Goal: Task Accomplishment & Management: Manage account settings

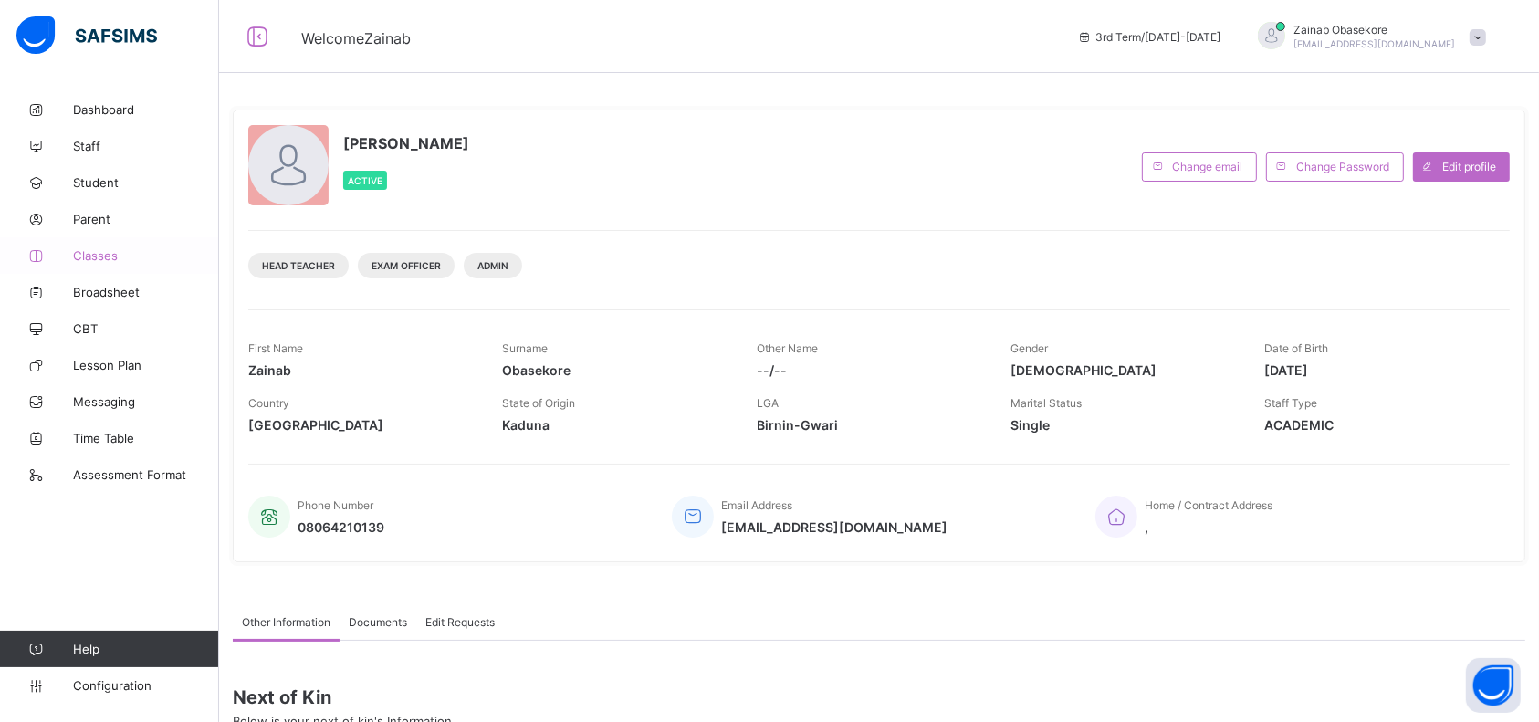
click at [97, 254] on span "Classes" at bounding box center [146, 255] width 146 height 15
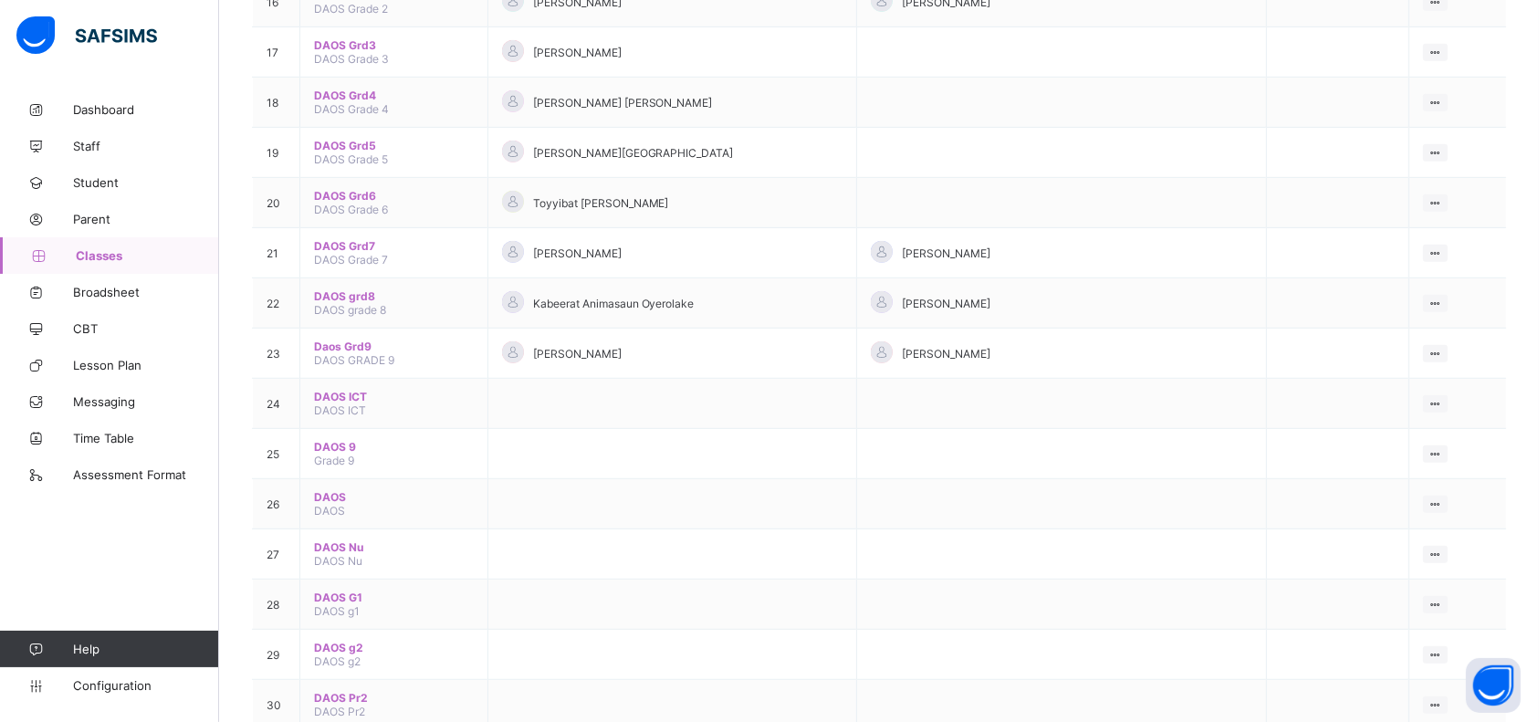
scroll to position [942, 0]
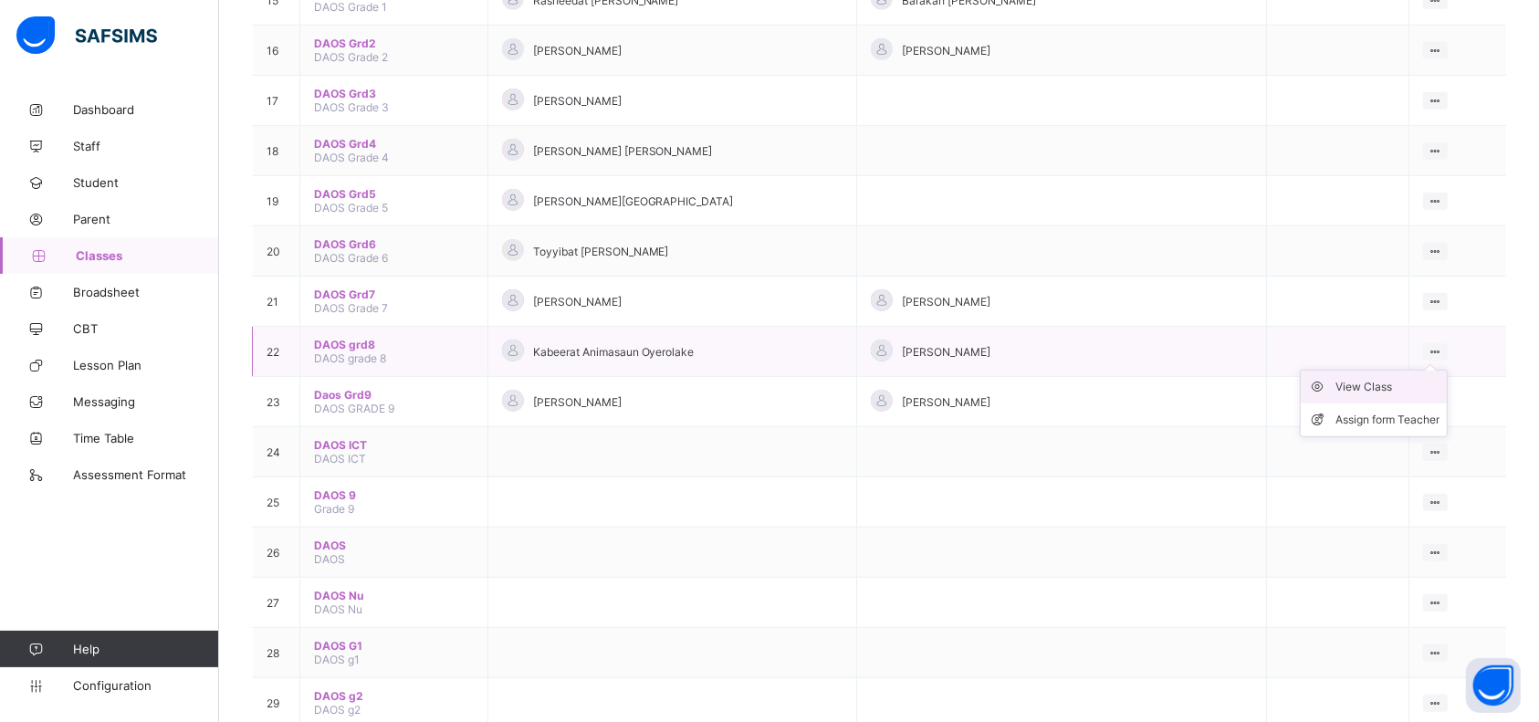
click at [1398, 378] on div "View Class" at bounding box center [1388, 387] width 104 height 18
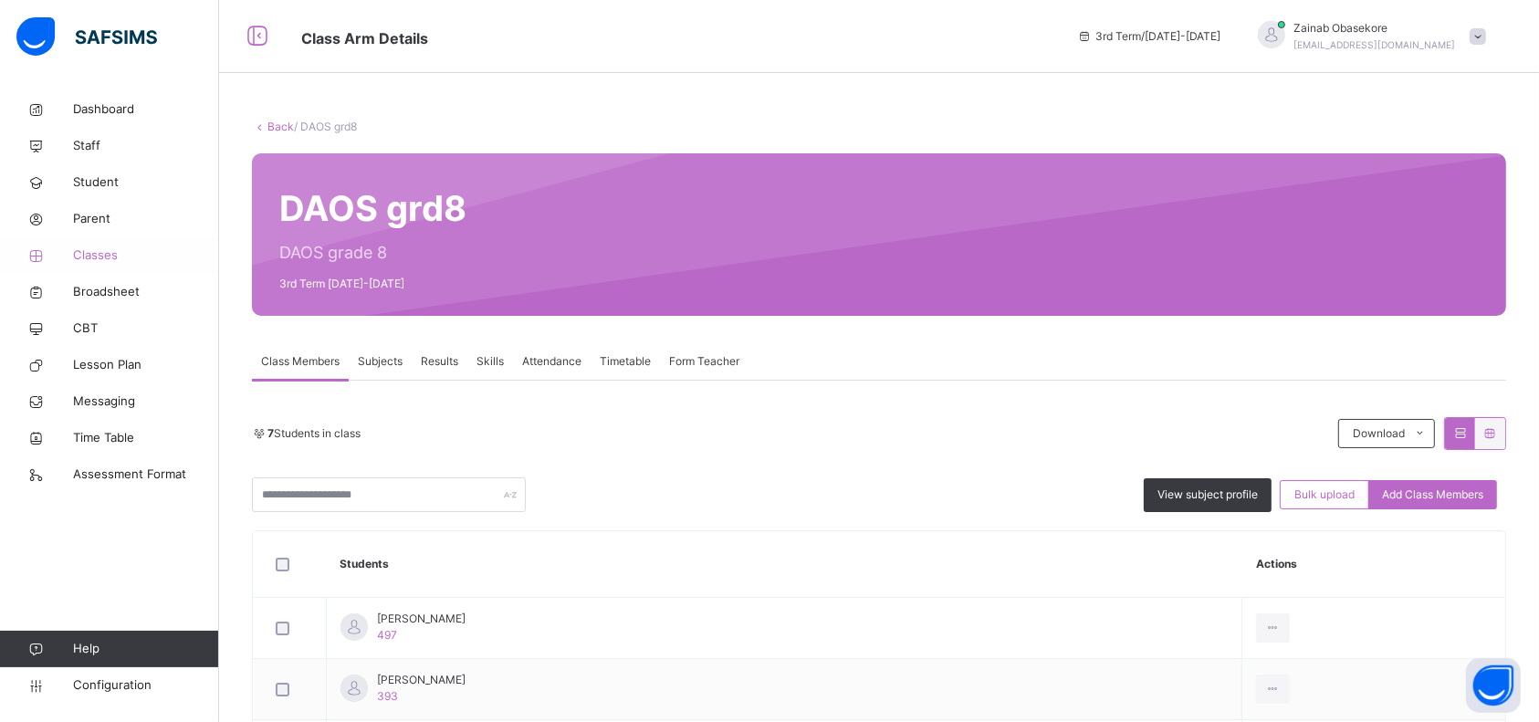
click at [107, 263] on span "Classes" at bounding box center [146, 255] width 146 height 18
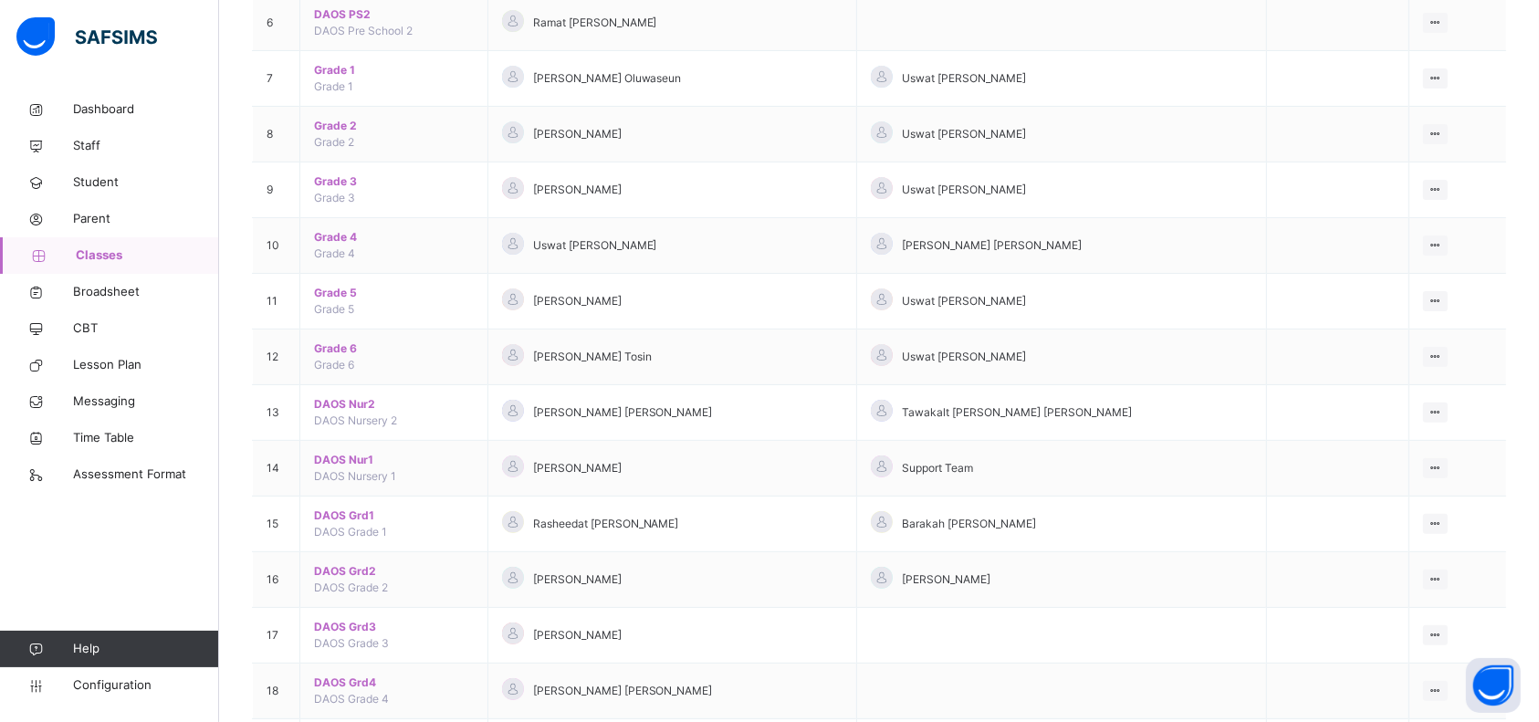
scroll to position [520, 0]
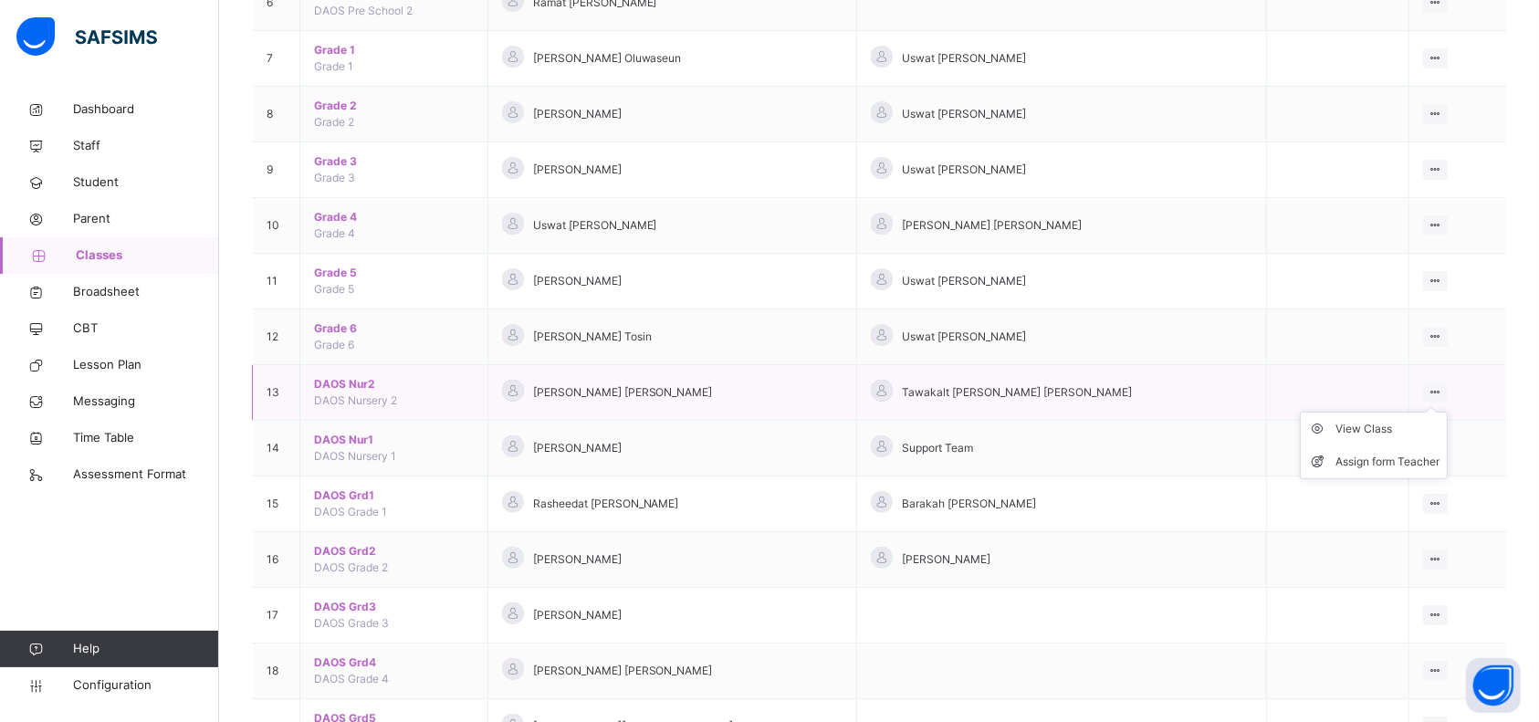
click at [1440, 388] on icon at bounding box center [1436, 392] width 16 height 14
click at [1388, 432] on div "View Class" at bounding box center [1388, 429] width 104 height 18
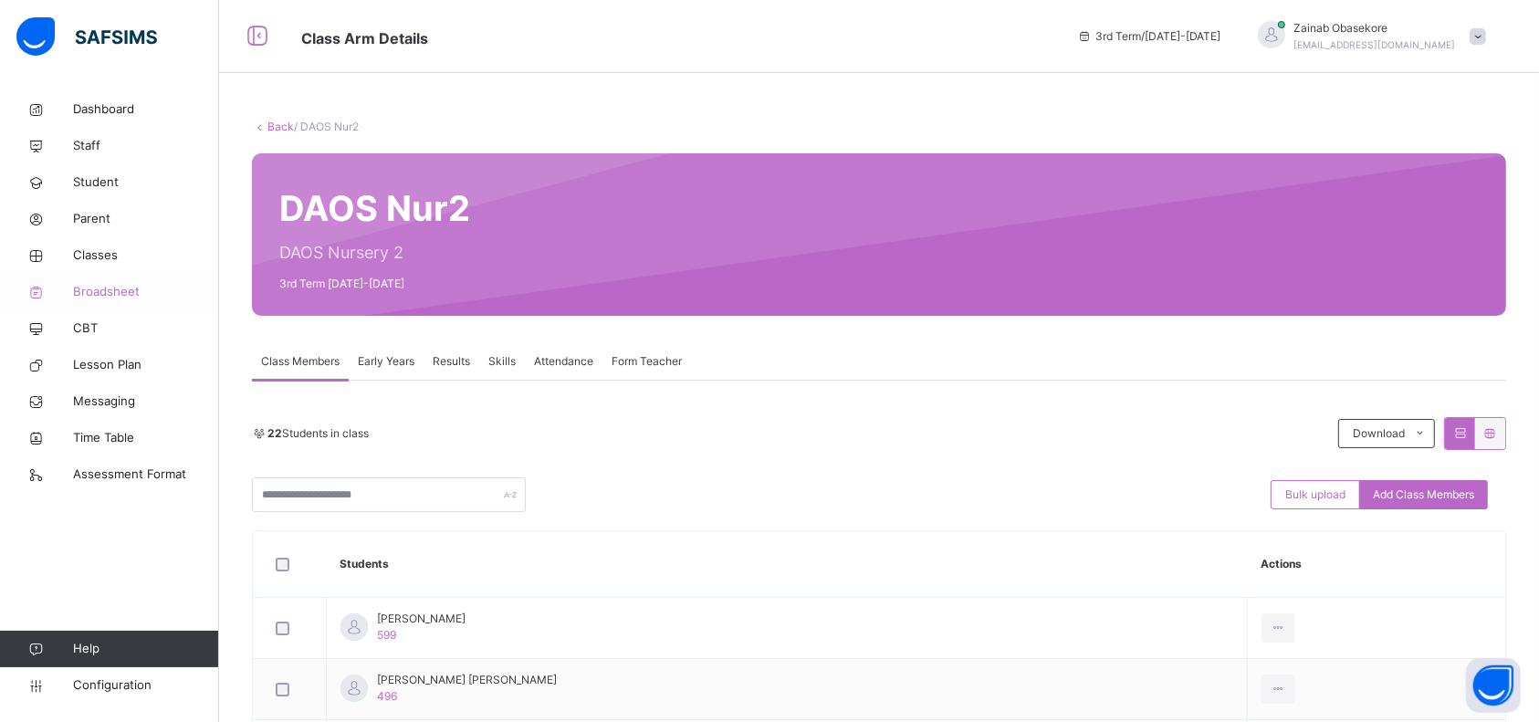
click at [131, 295] on span "Broadsheet" at bounding box center [146, 292] width 146 height 18
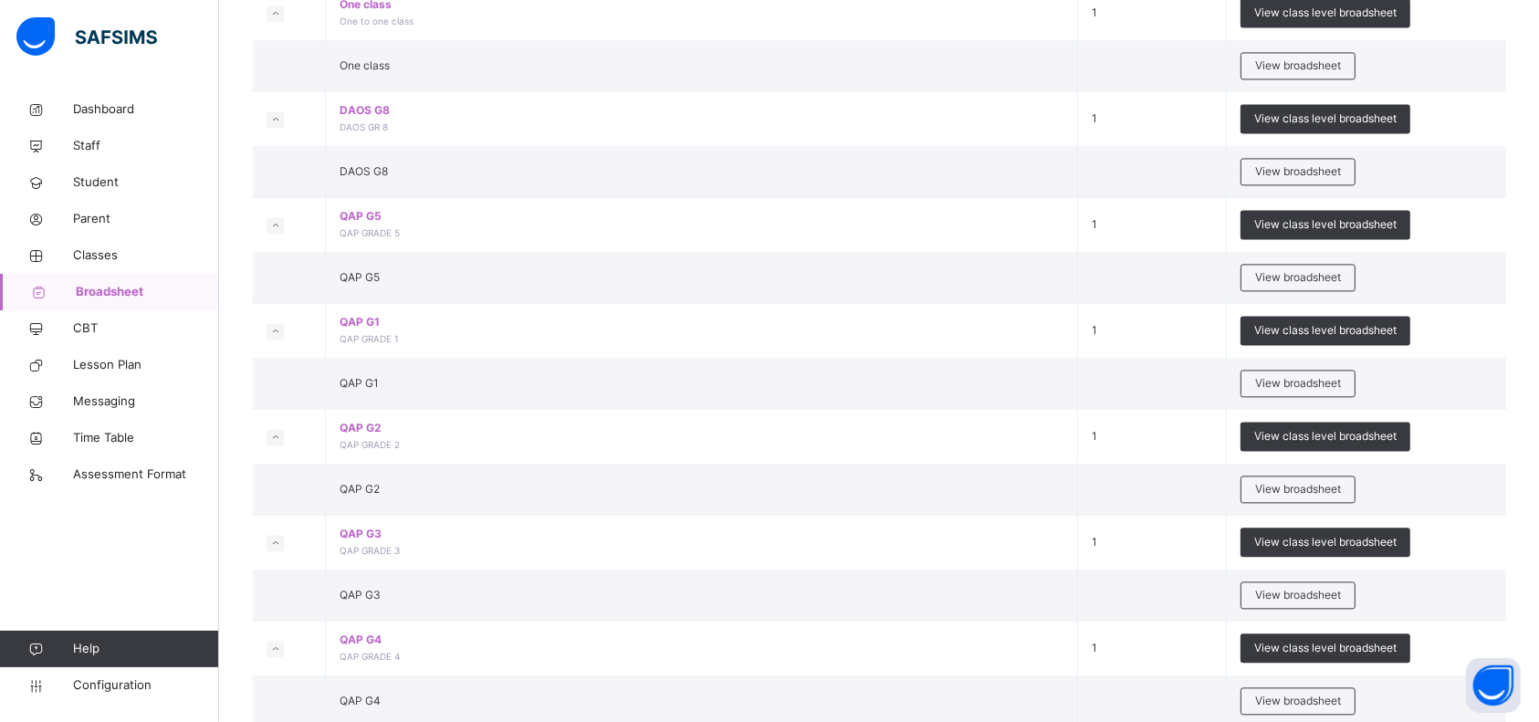
scroll to position [3840, 0]
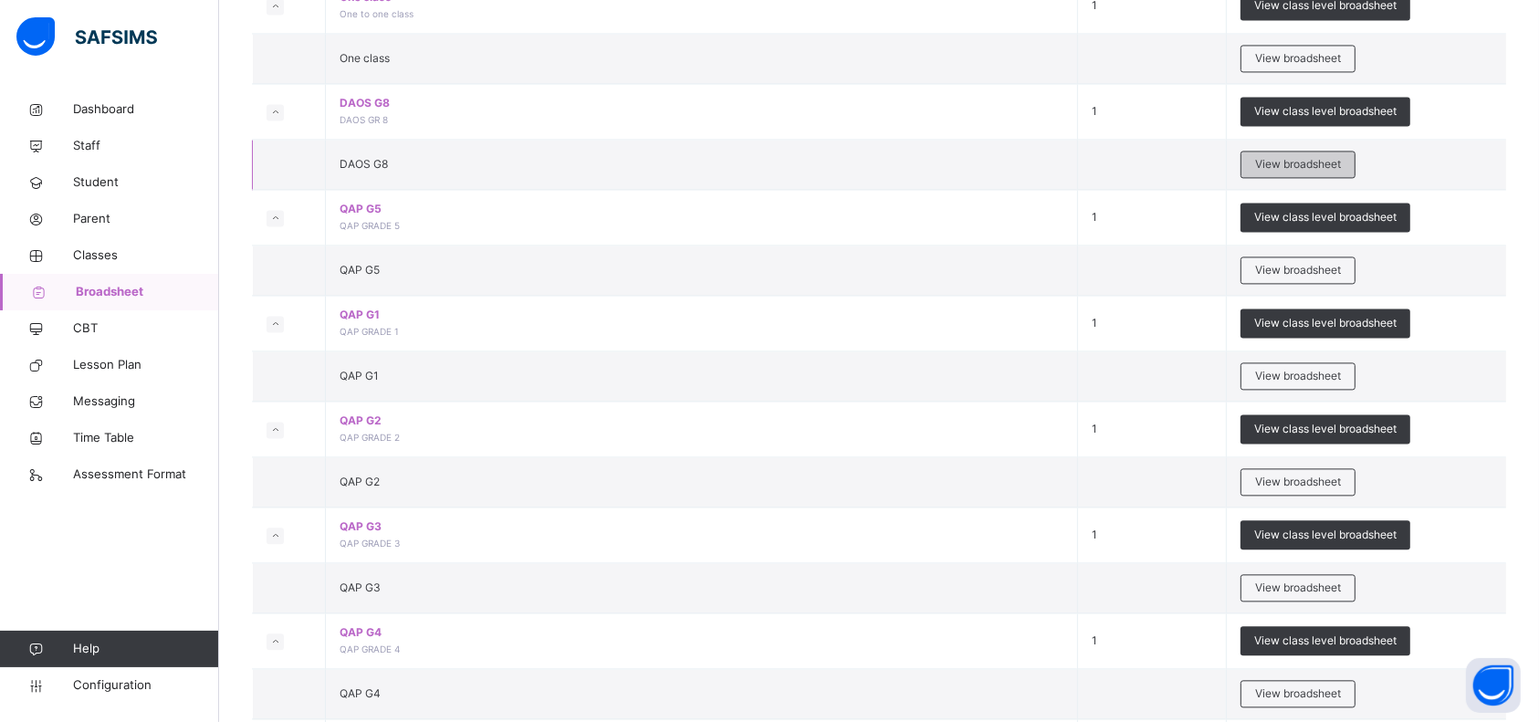
click at [1329, 151] on div "View broadsheet" at bounding box center [1298, 164] width 115 height 27
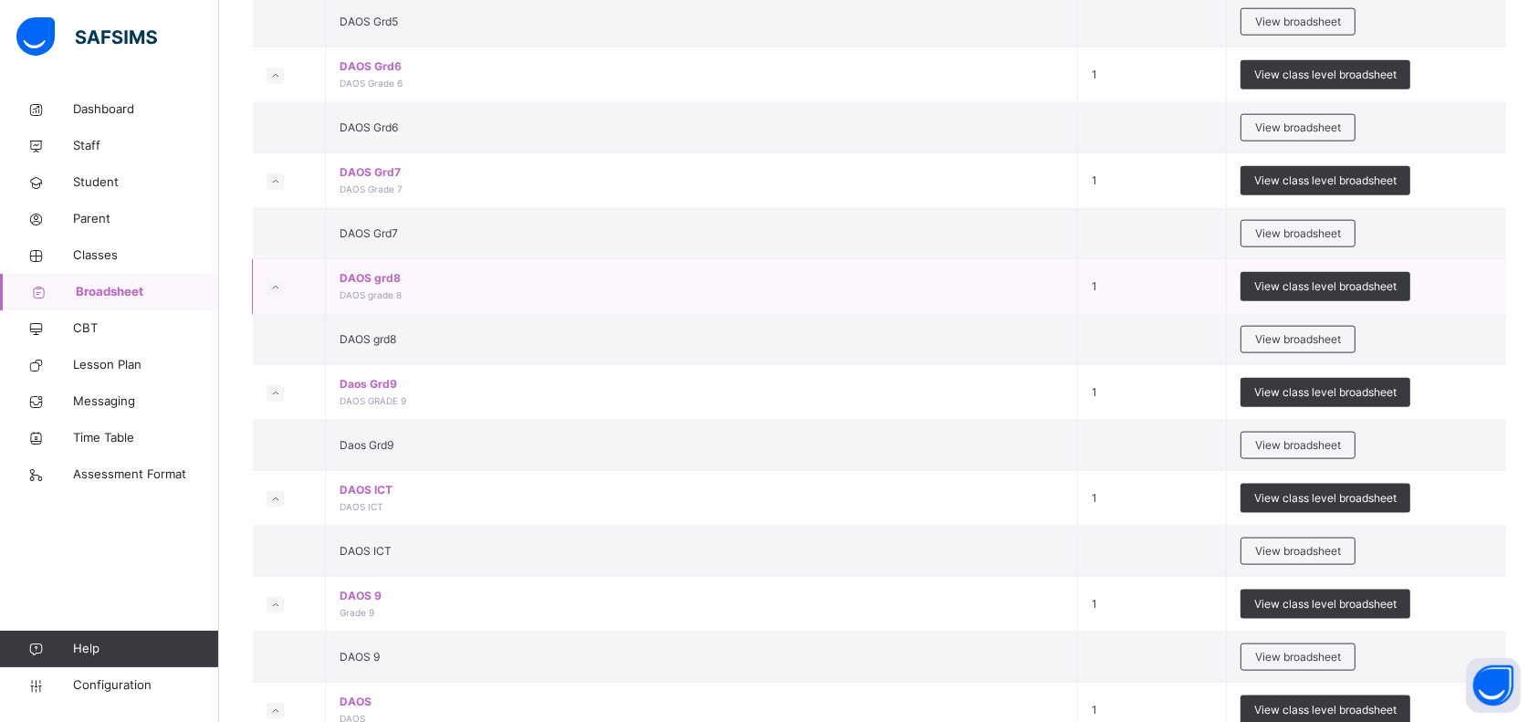
scroll to position [2174, 0]
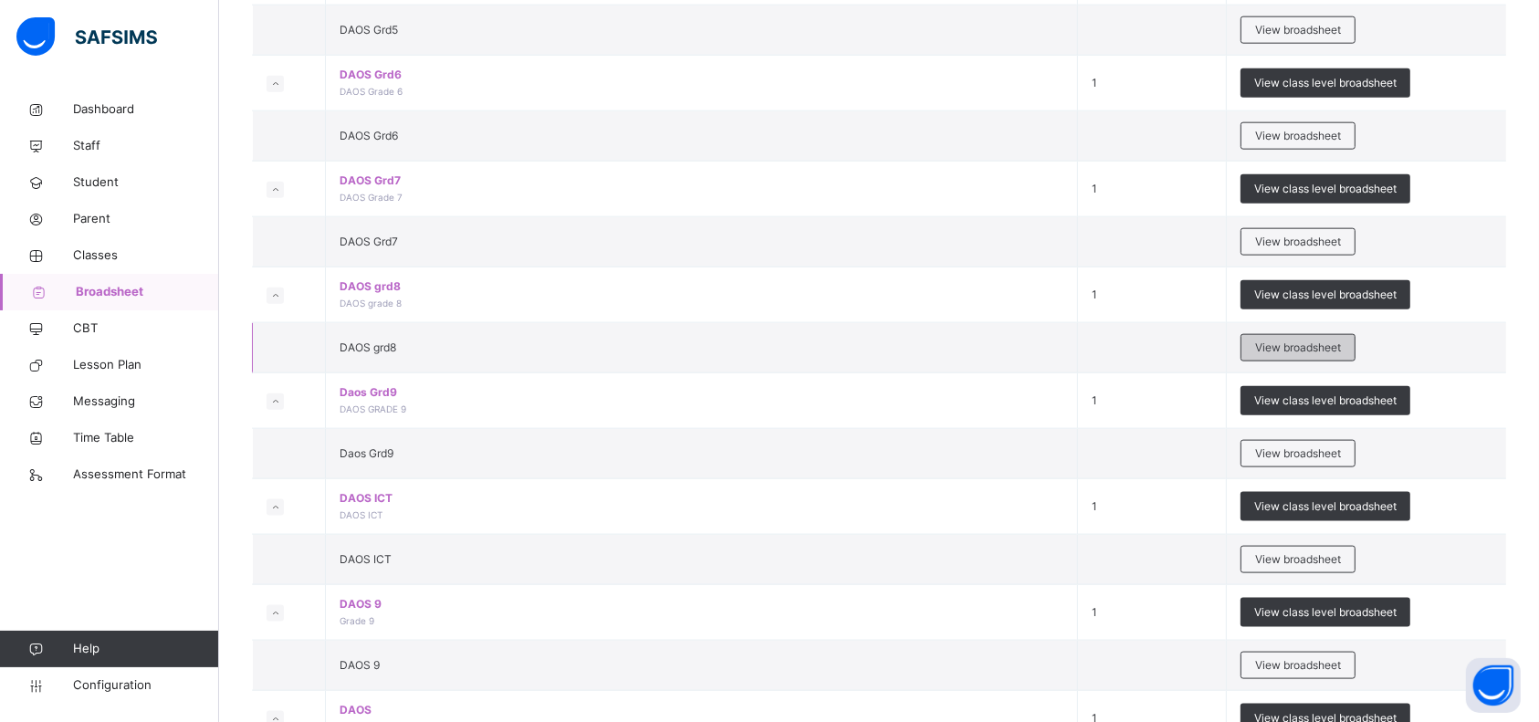
click at [1304, 343] on span "View broadsheet" at bounding box center [1298, 348] width 86 height 16
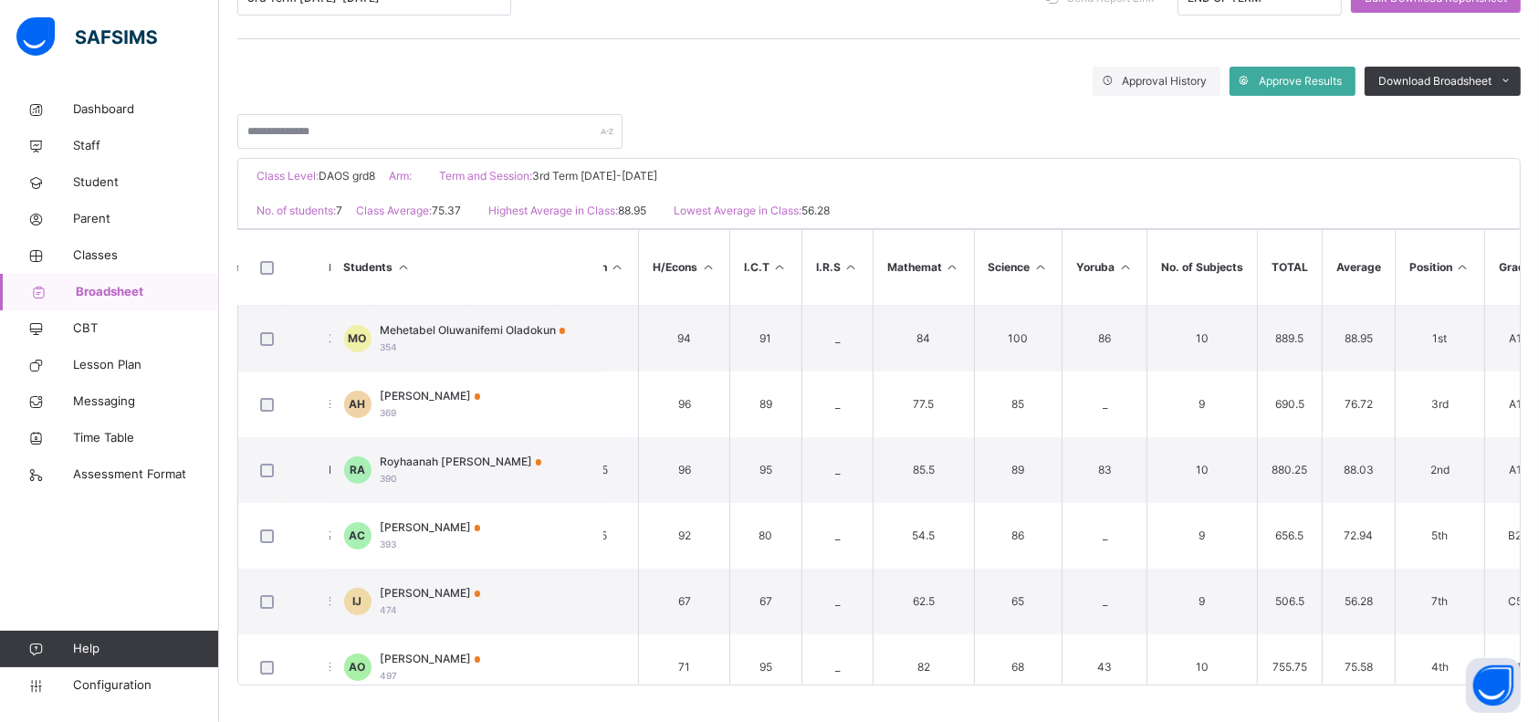
scroll to position [0, 404]
click at [1330, 73] on span "Approve Results" at bounding box center [1300, 81] width 83 height 16
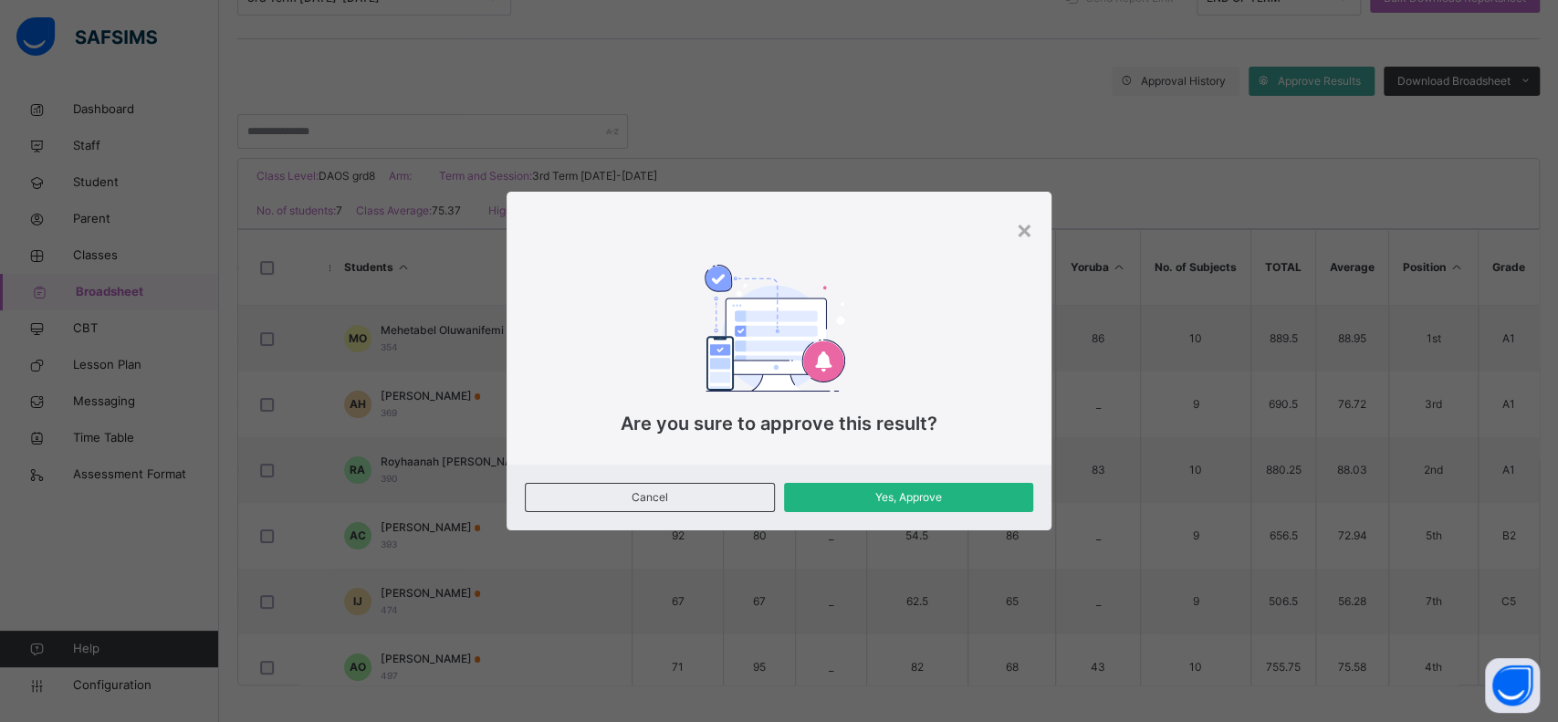
click at [967, 489] on span "Yes, Approve" at bounding box center [909, 497] width 223 height 16
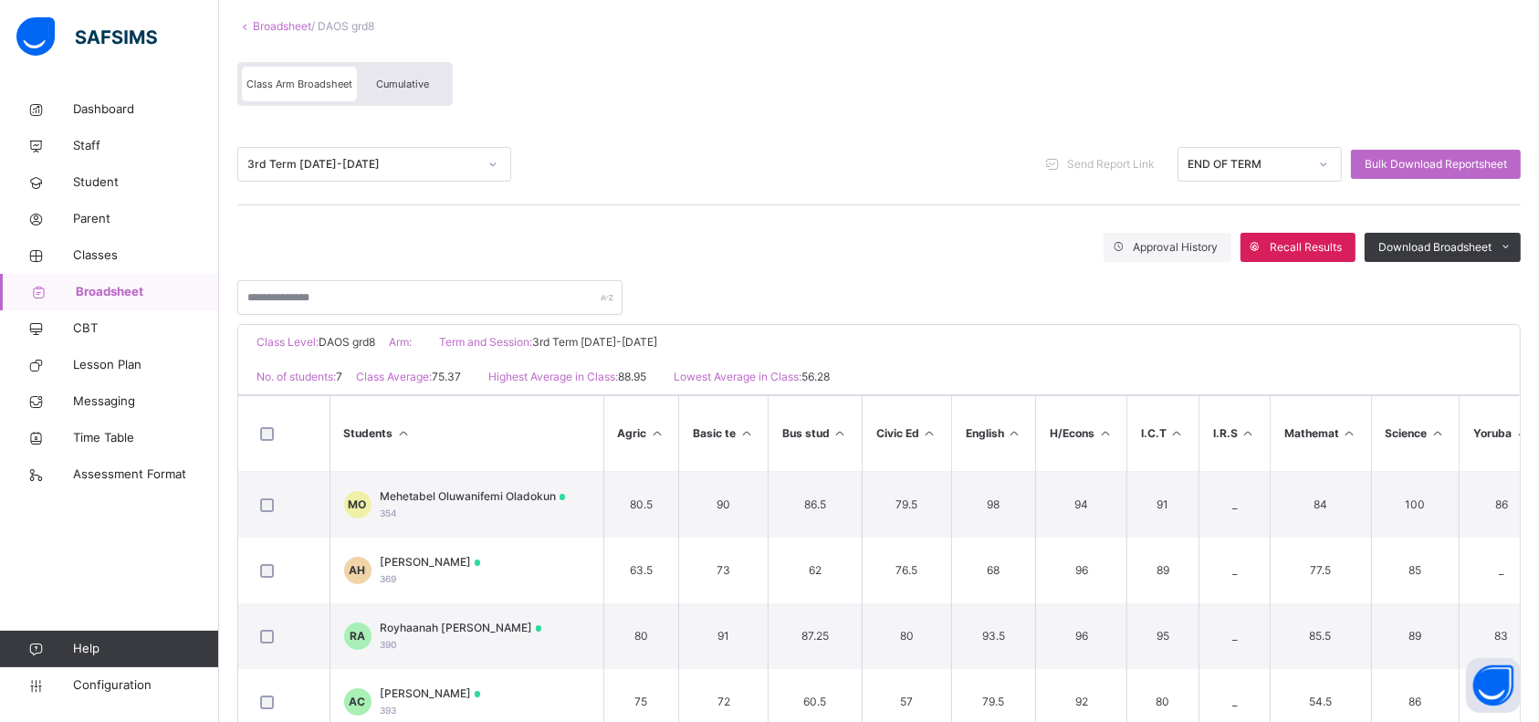
scroll to position [110, 0]
click at [394, 94] on div "Cumulative" at bounding box center [402, 84] width 91 height 35
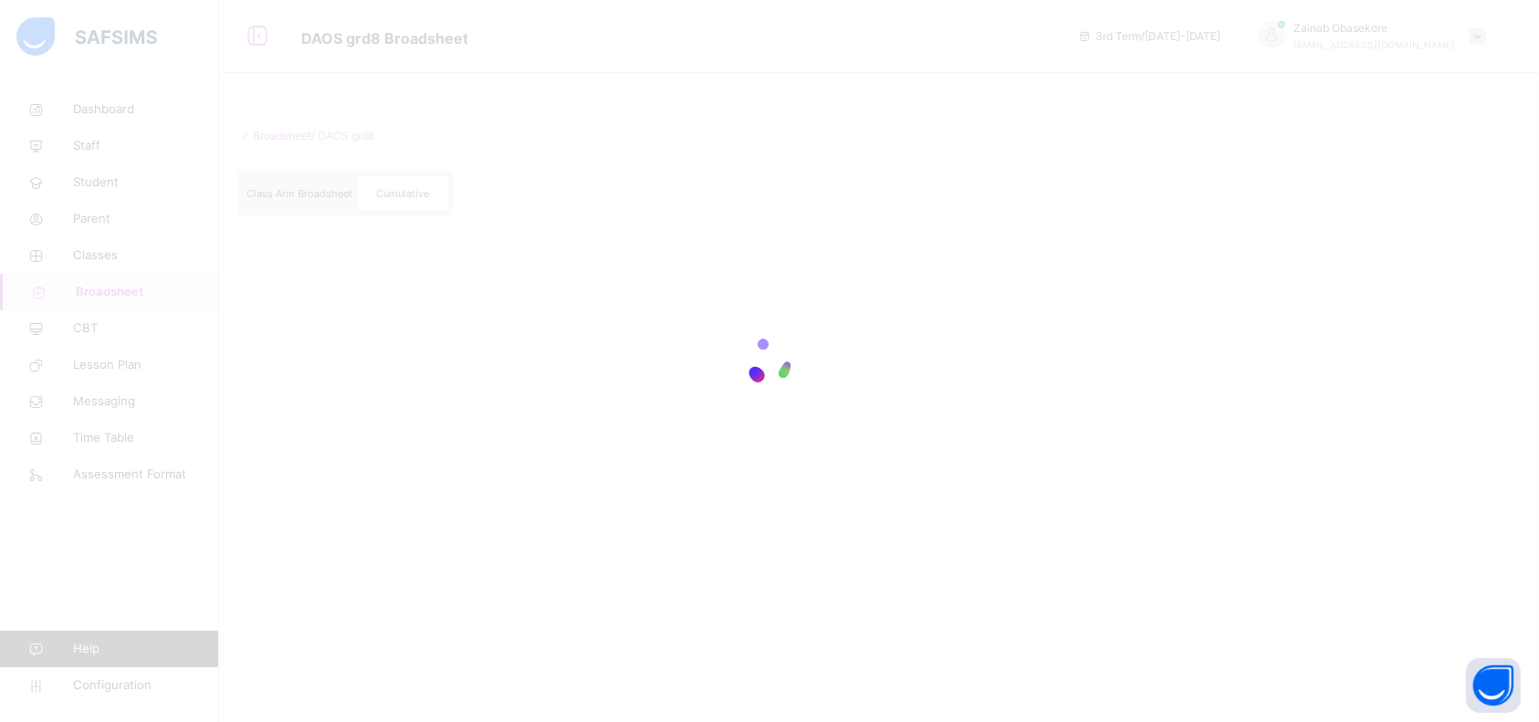
scroll to position [0, 0]
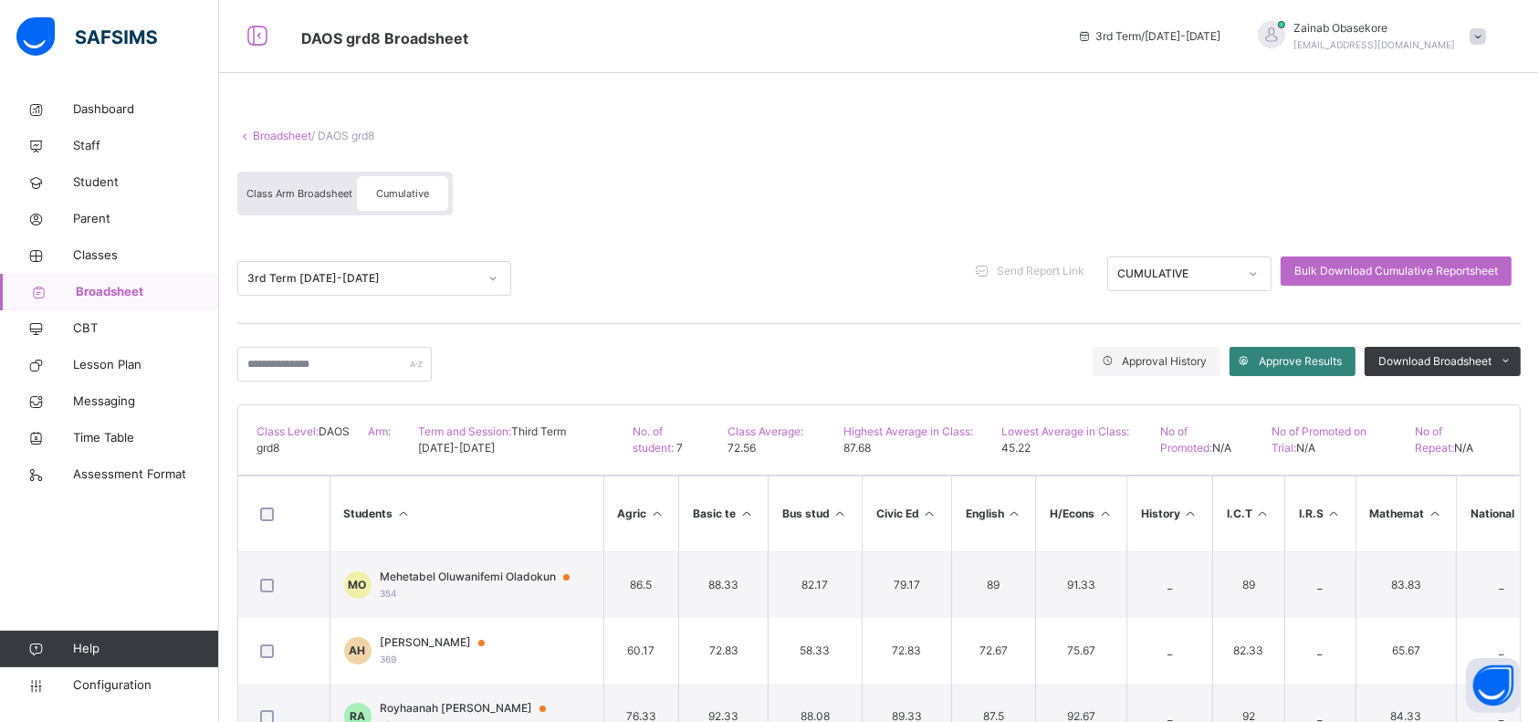
click at [1314, 362] on span "Approve Results" at bounding box center [1300, 361] width 83 height 16
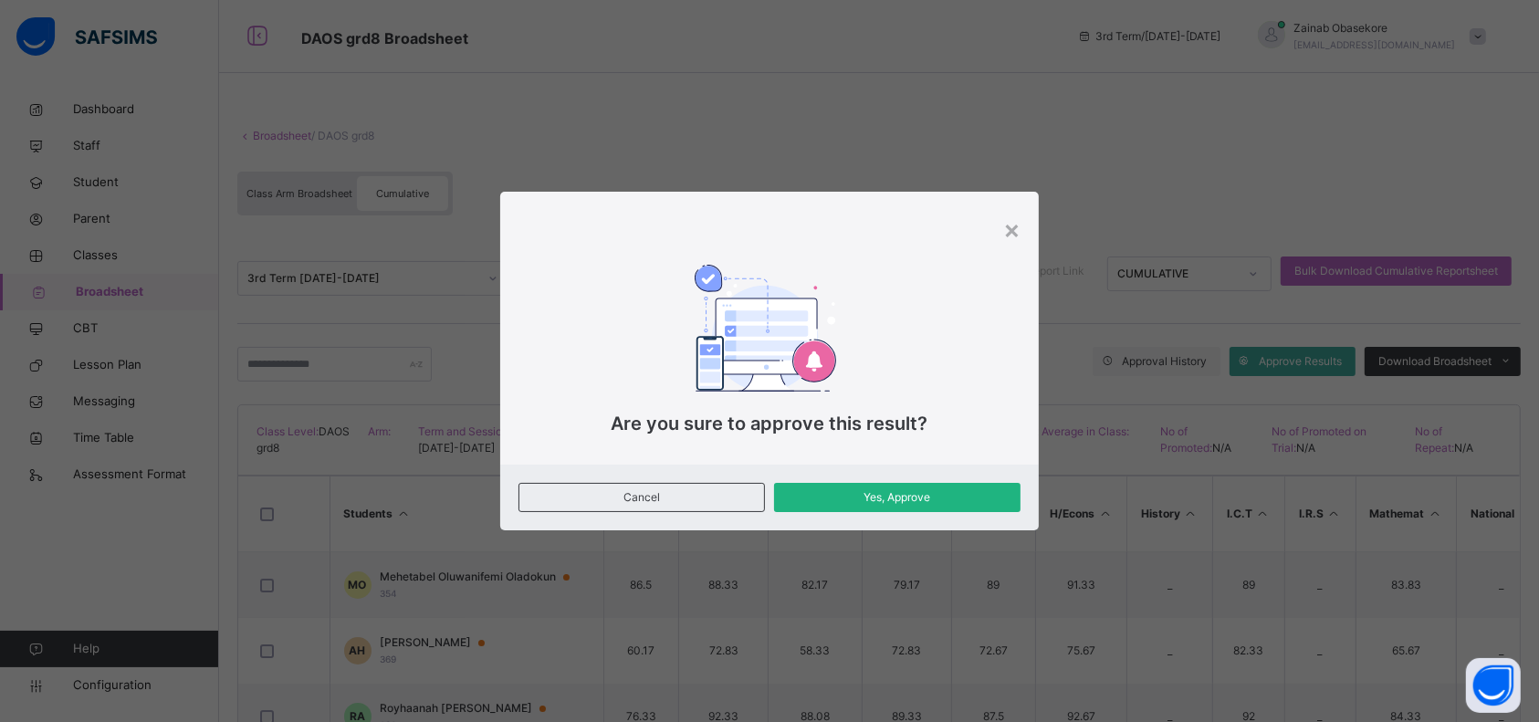
click at [973, 506] on div "Yes, Approve" at bounding box center [897, 497] width 246 height 29
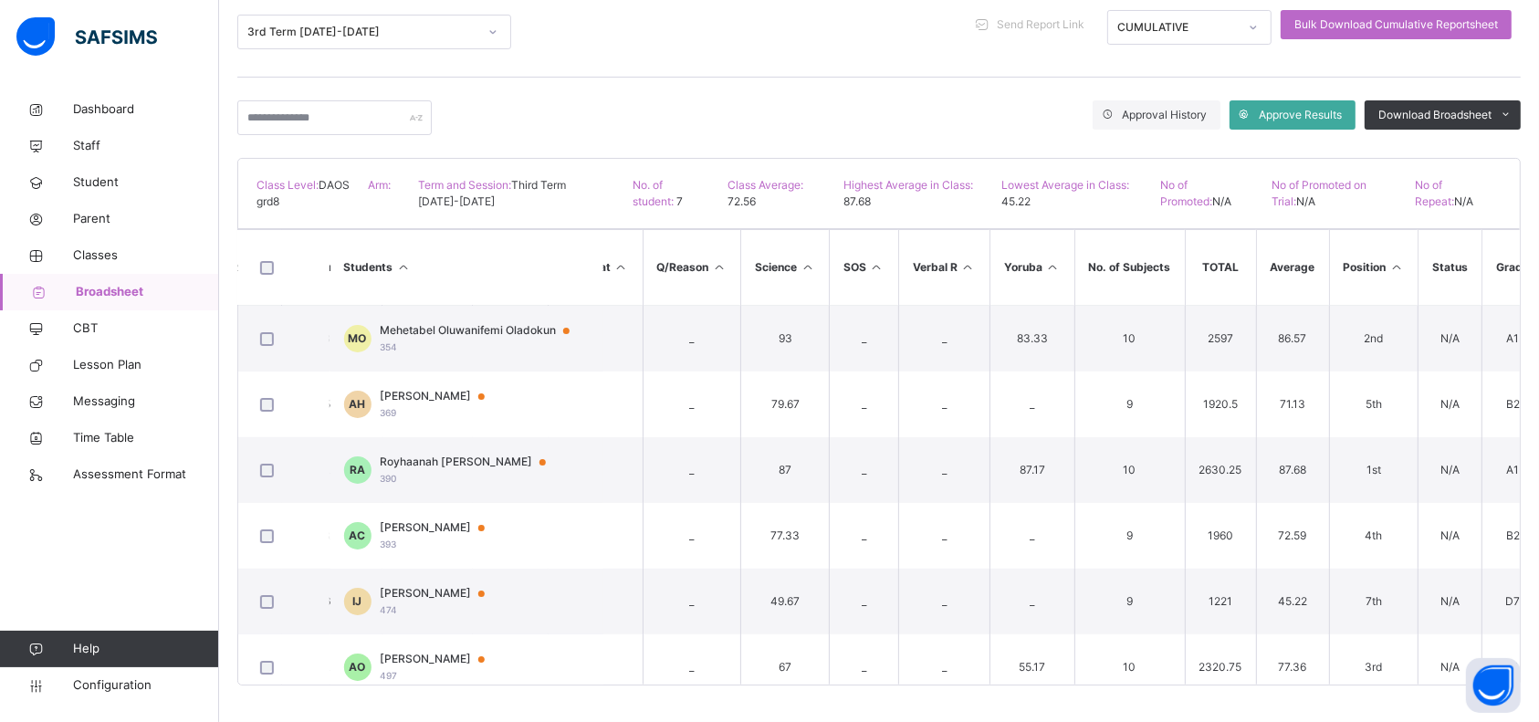
scroll to position [0, 1076]
click at [1319, 125] on div "Approve Results" at bounding box center [1293, 114] width 126 height 29
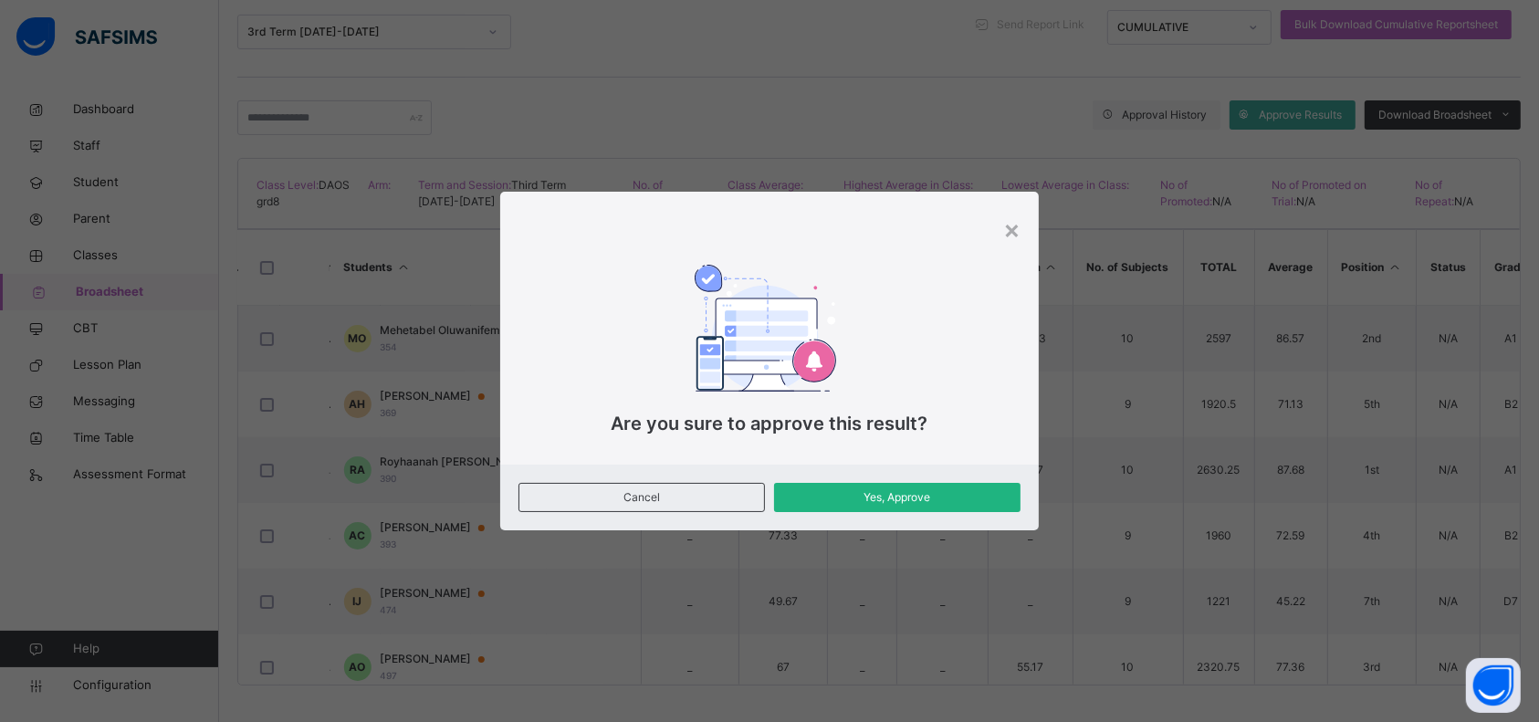
click at [901, 500] on span "Yes, Approve" at bounding box center [897, 497] width 219 height 16
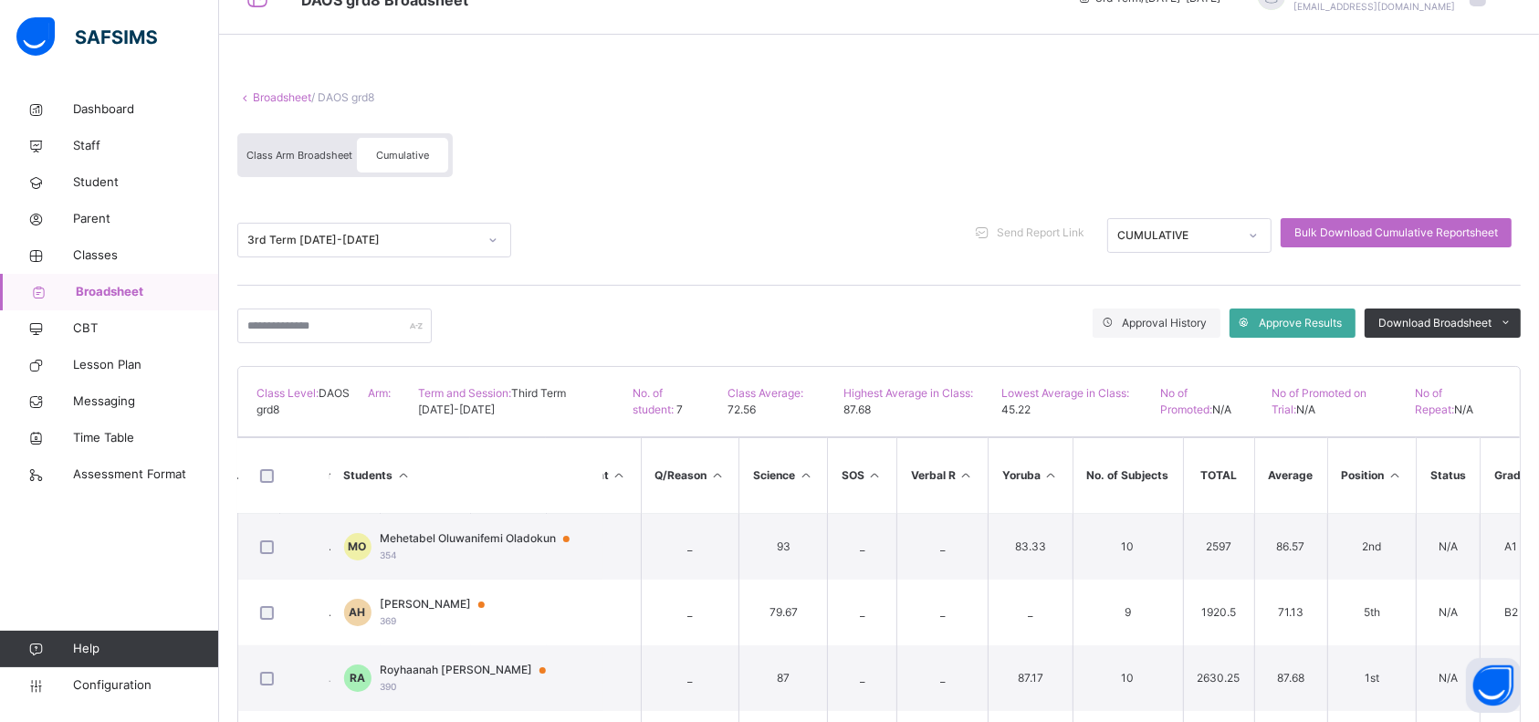
scroll to position [0, 0]
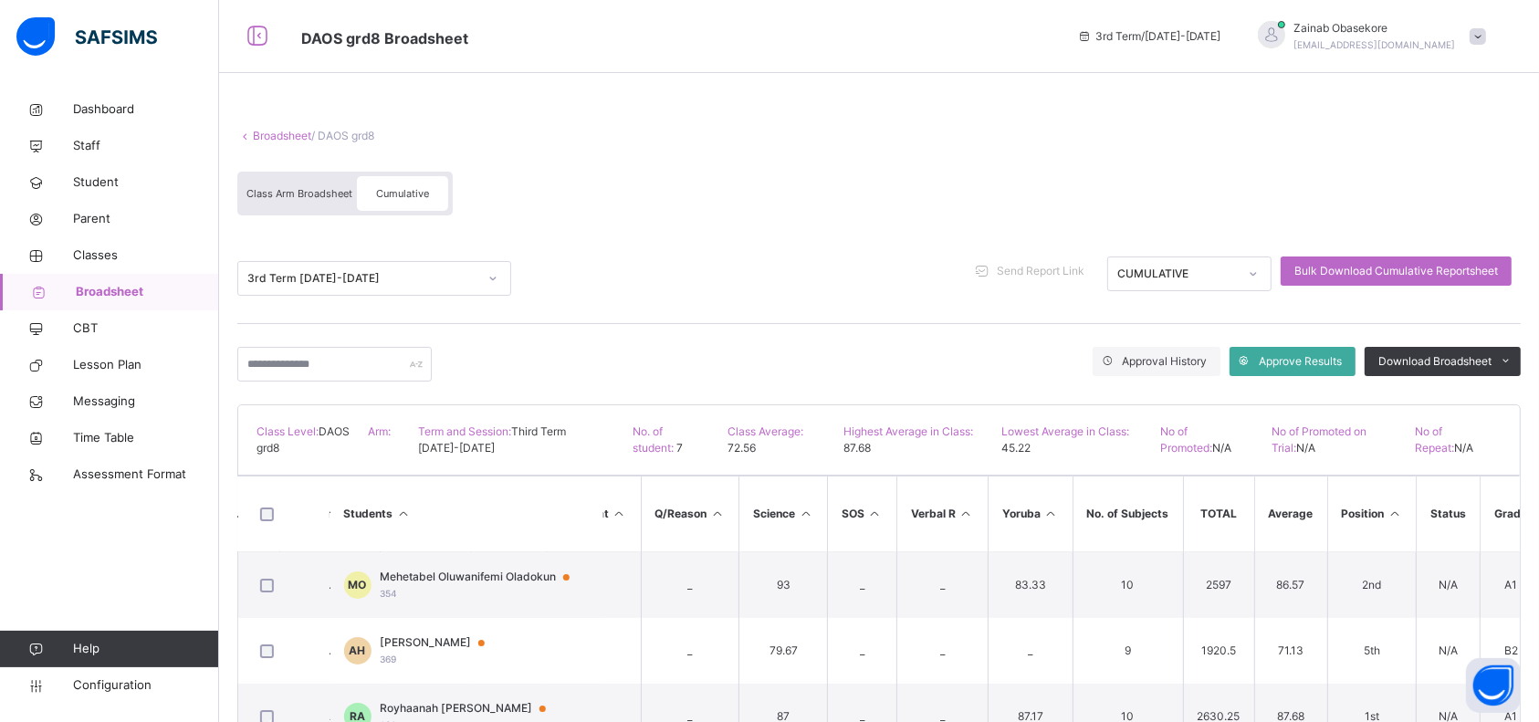
click at [309, 194] on span "Class Arm Broadsheet" at bounding box center [299, 193] width 106 height 13
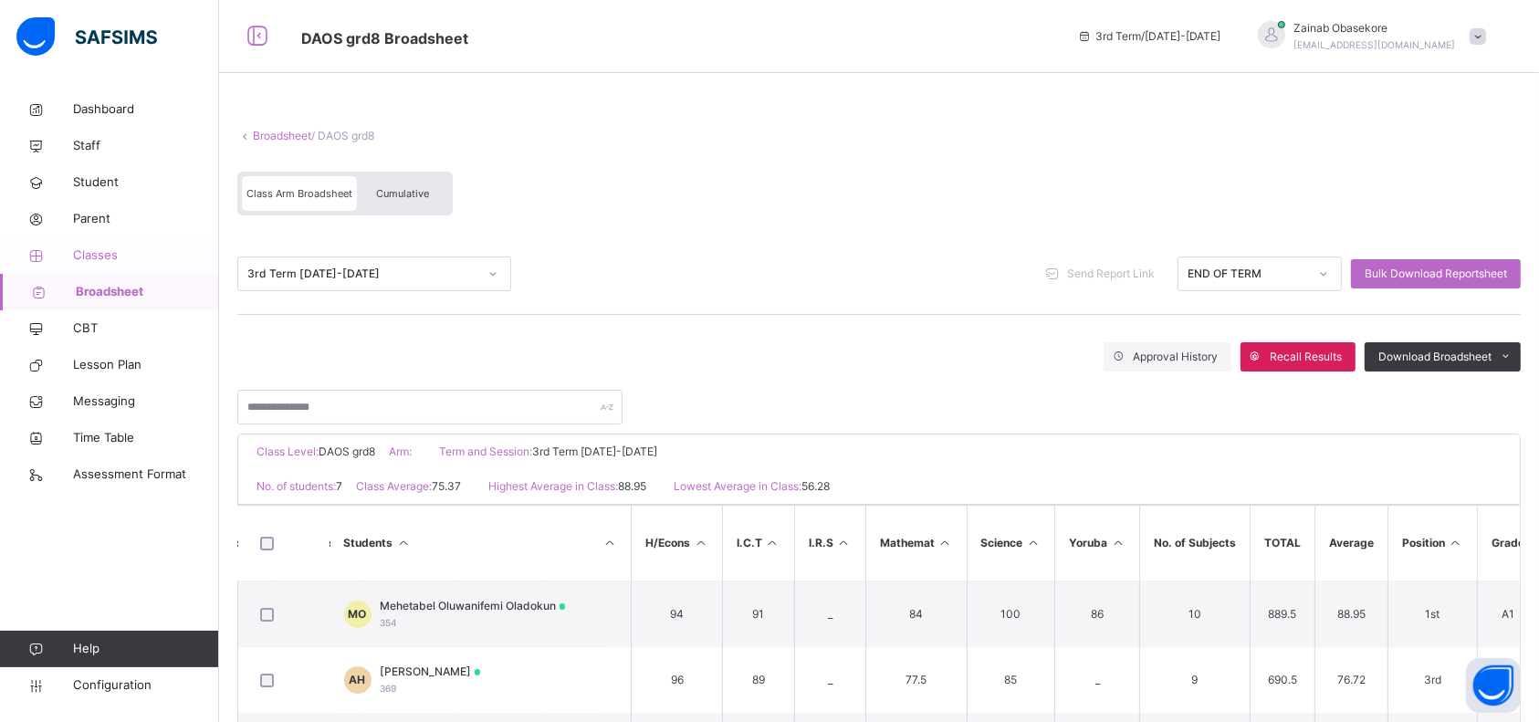
click at [91, 257] on span "Classes" at bounding box center [146, 255] width 146 height 18
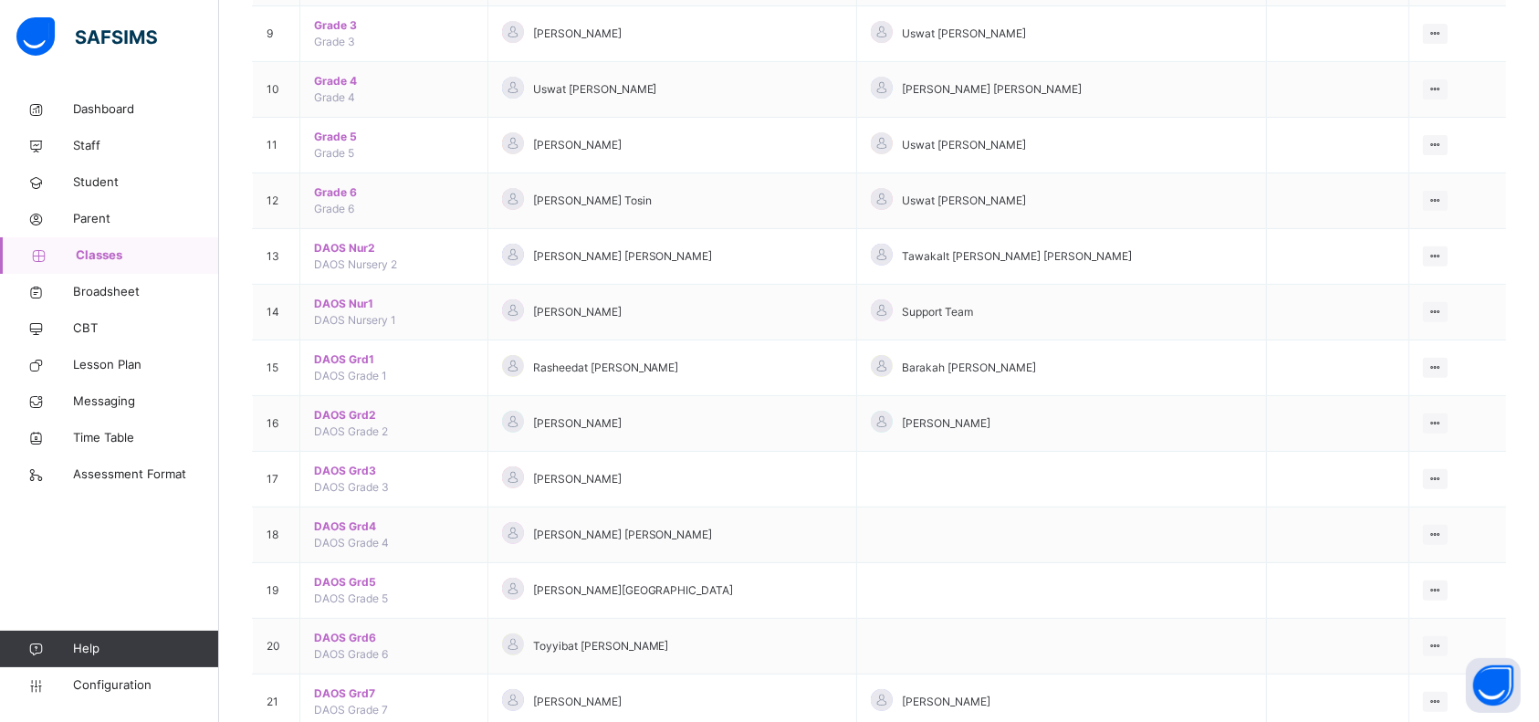
scroll to position [681, 0]
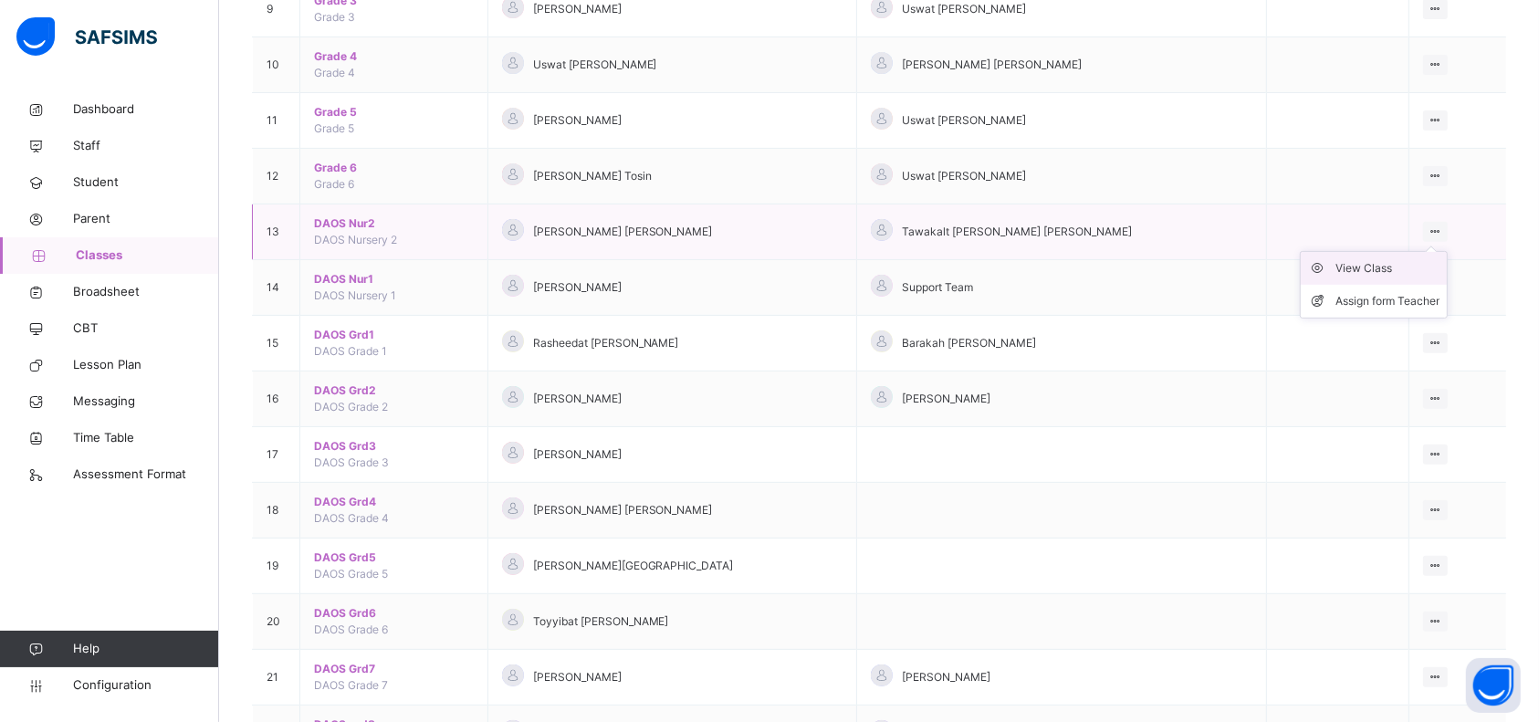
click at [1417, 266] on div "View Class" at bounding box center [1388, 268] width 104 height 18
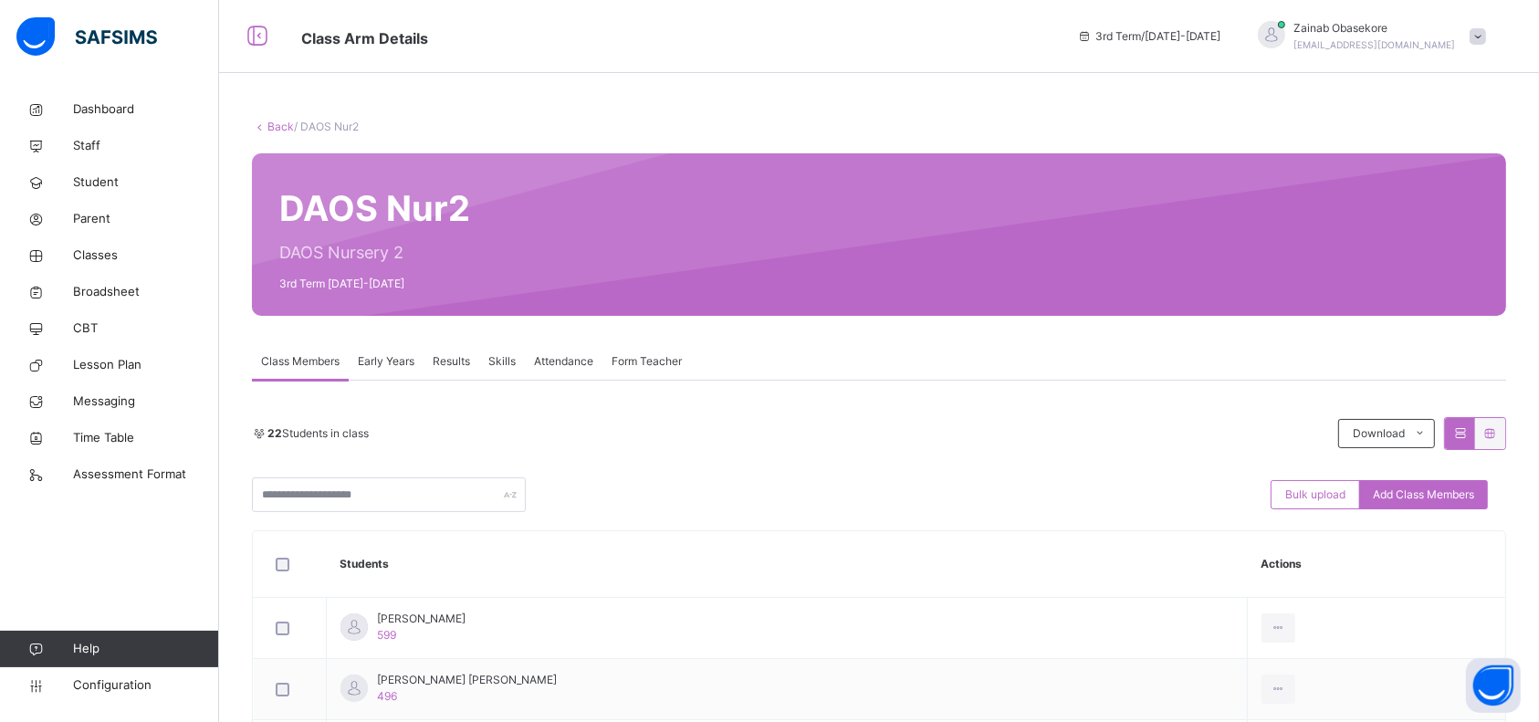
click at [470, 362] on span "Results" at bounding box center [451, 361] width 37 height 16
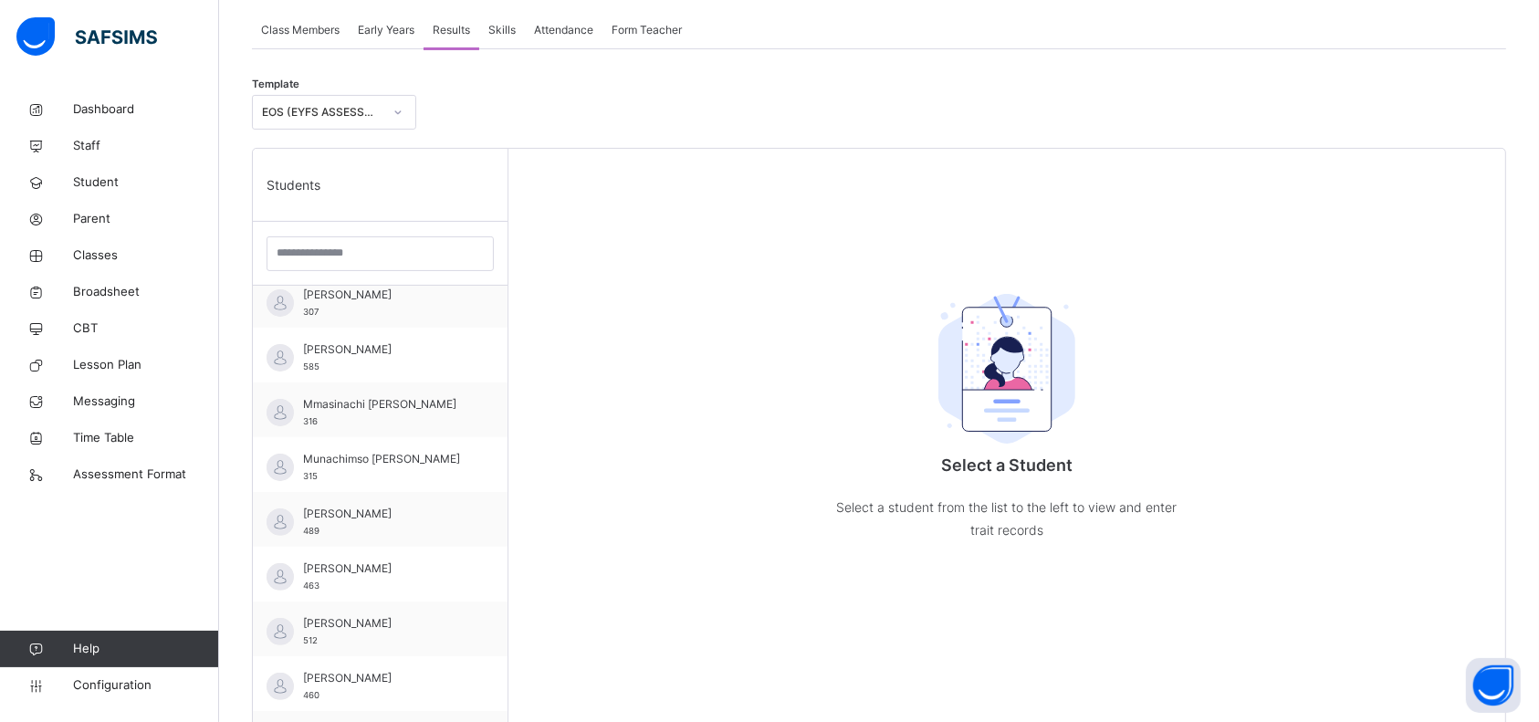
scroll to position [767, 0]
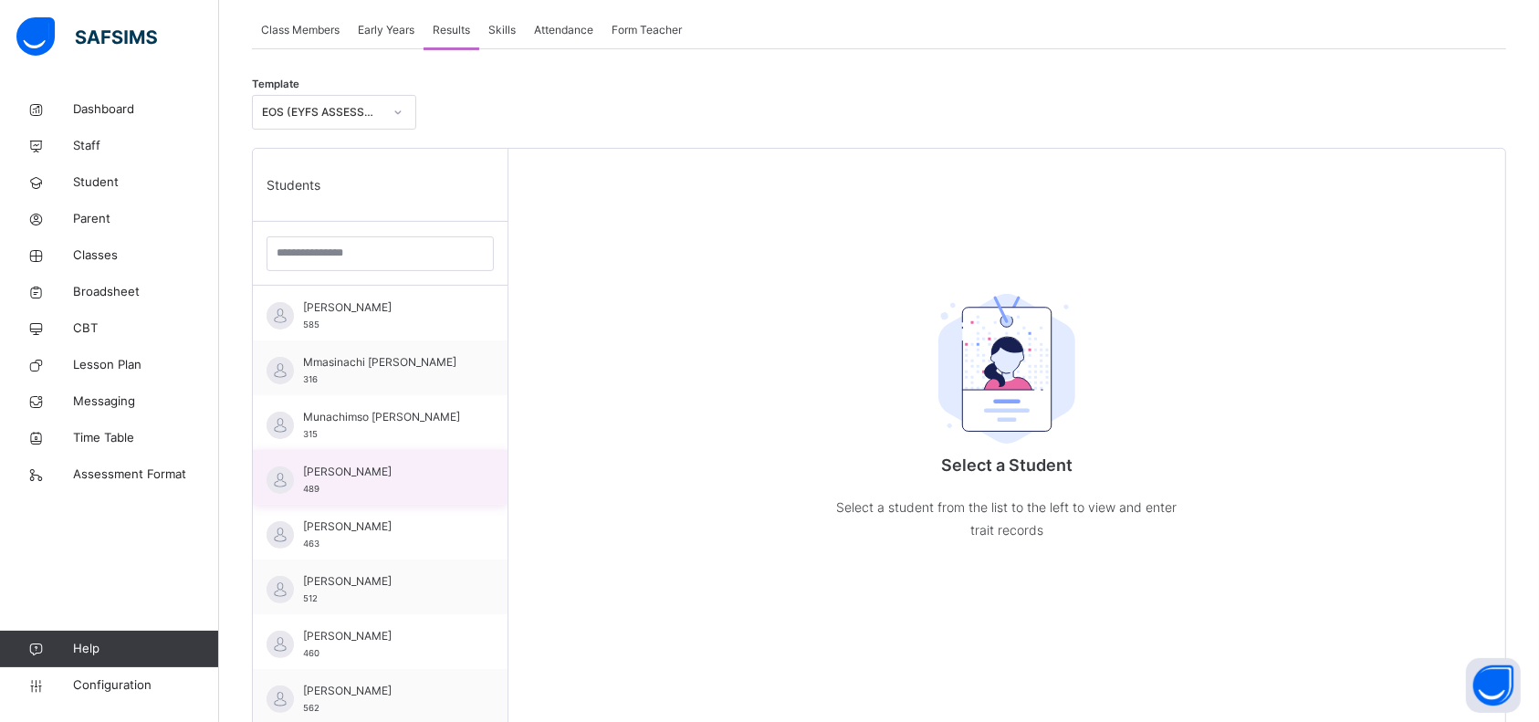
click at [444, 480] on div "[PERSON_NAME] 489" at bounding box center [384, 480] width 163 height 33
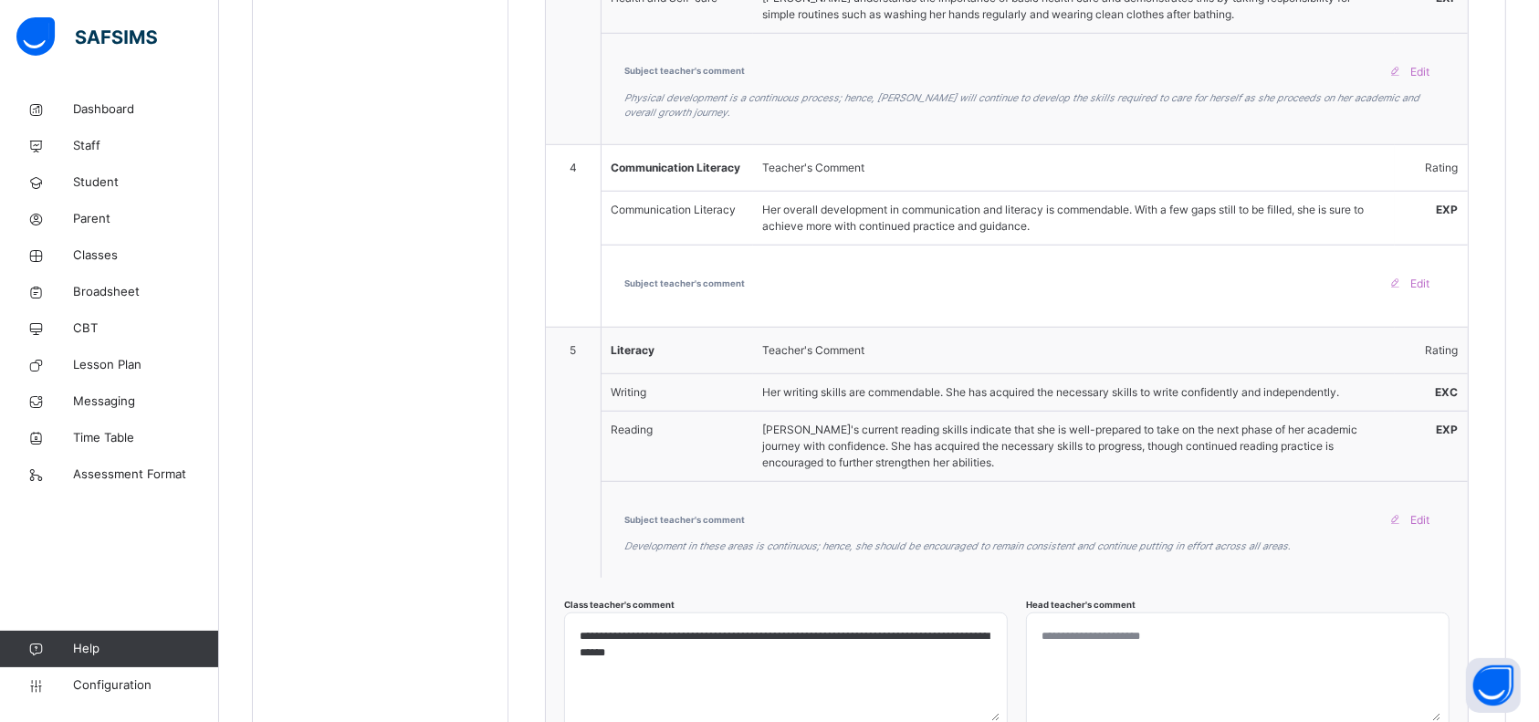
scroll to position [1329, 0]
click at [92, 252] on span "Classes" at bounding box center [146, 255] width 146 height 18
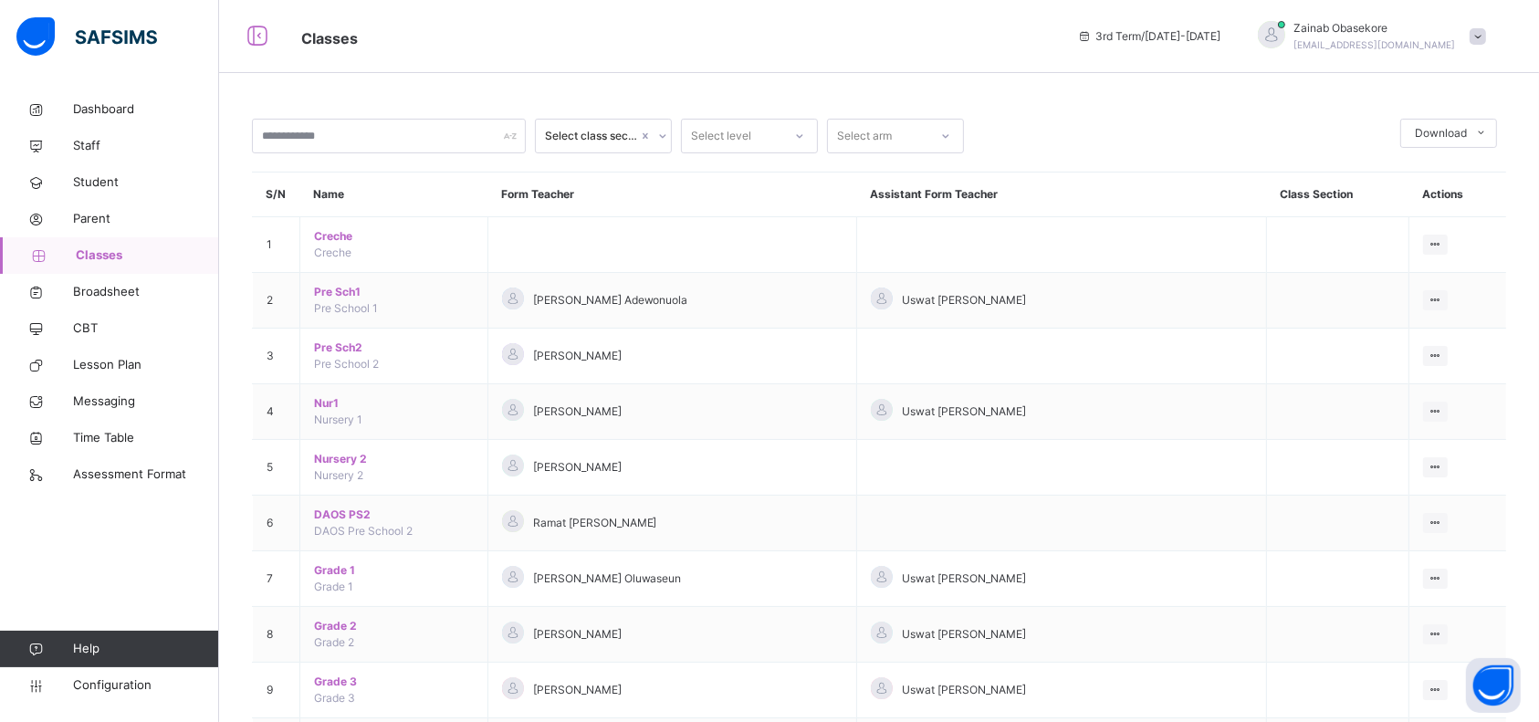
drag, startPoint x: 1537, startPoint y: 135, endPoint x: 1557, endPoint y: 295, distance: 160.9
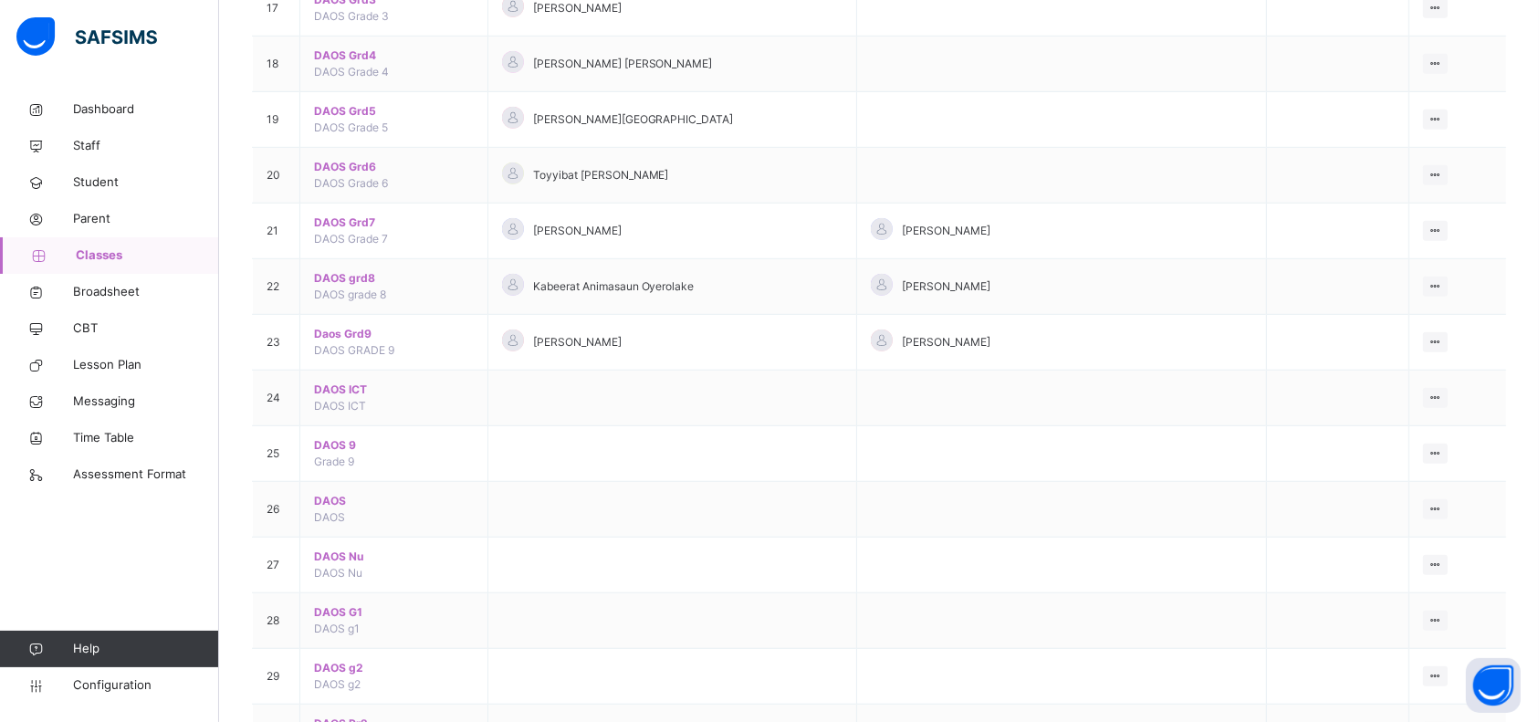
scroll to position [1116, 0]
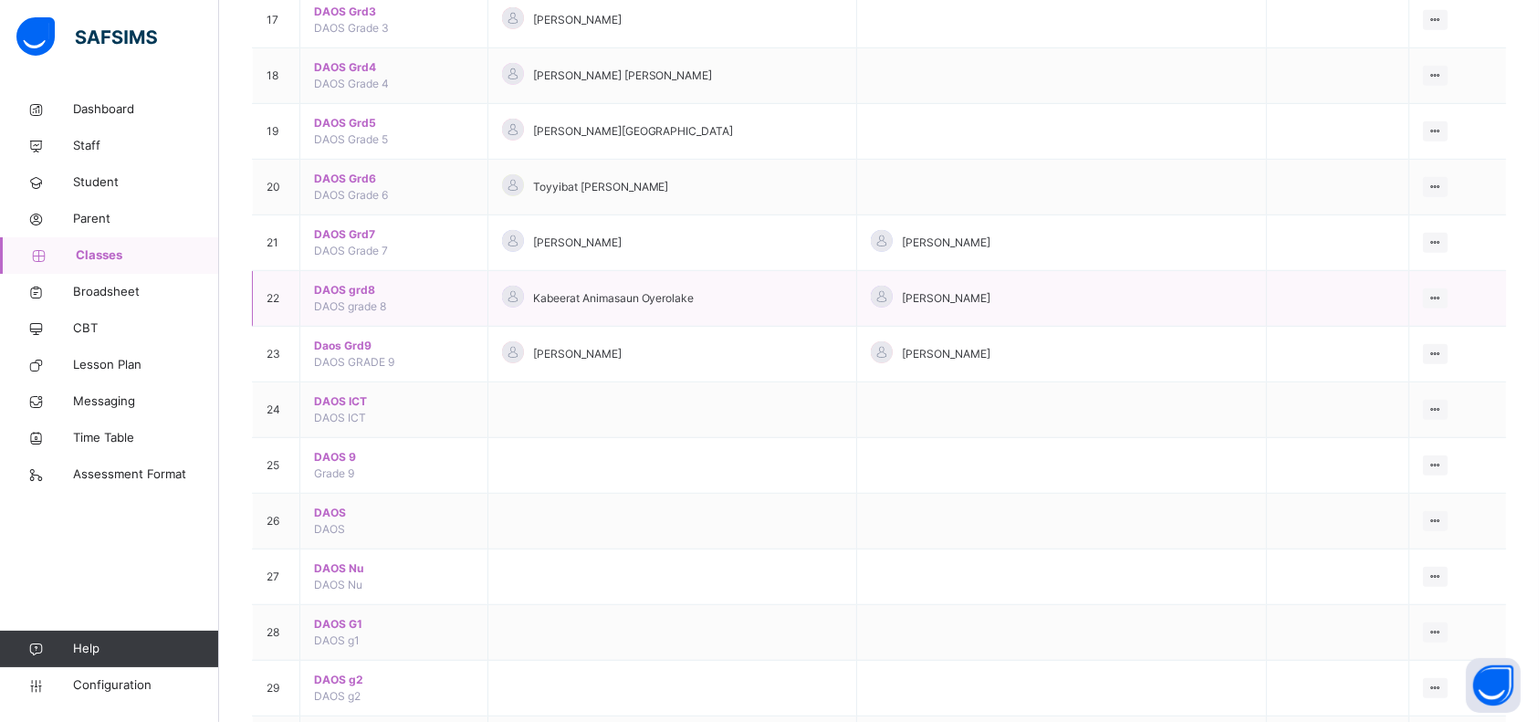
click at [1460, 294] on td "View Class Assign form Teacher" at bounding box center [1458, 299] width 97 height 56
click at [1436, 295] on icon at bounding box center [1436, 298] width 16 height 14
click at [1393, 335] on div "View Class" at bounding box center [1388, 335] width 104 height 18
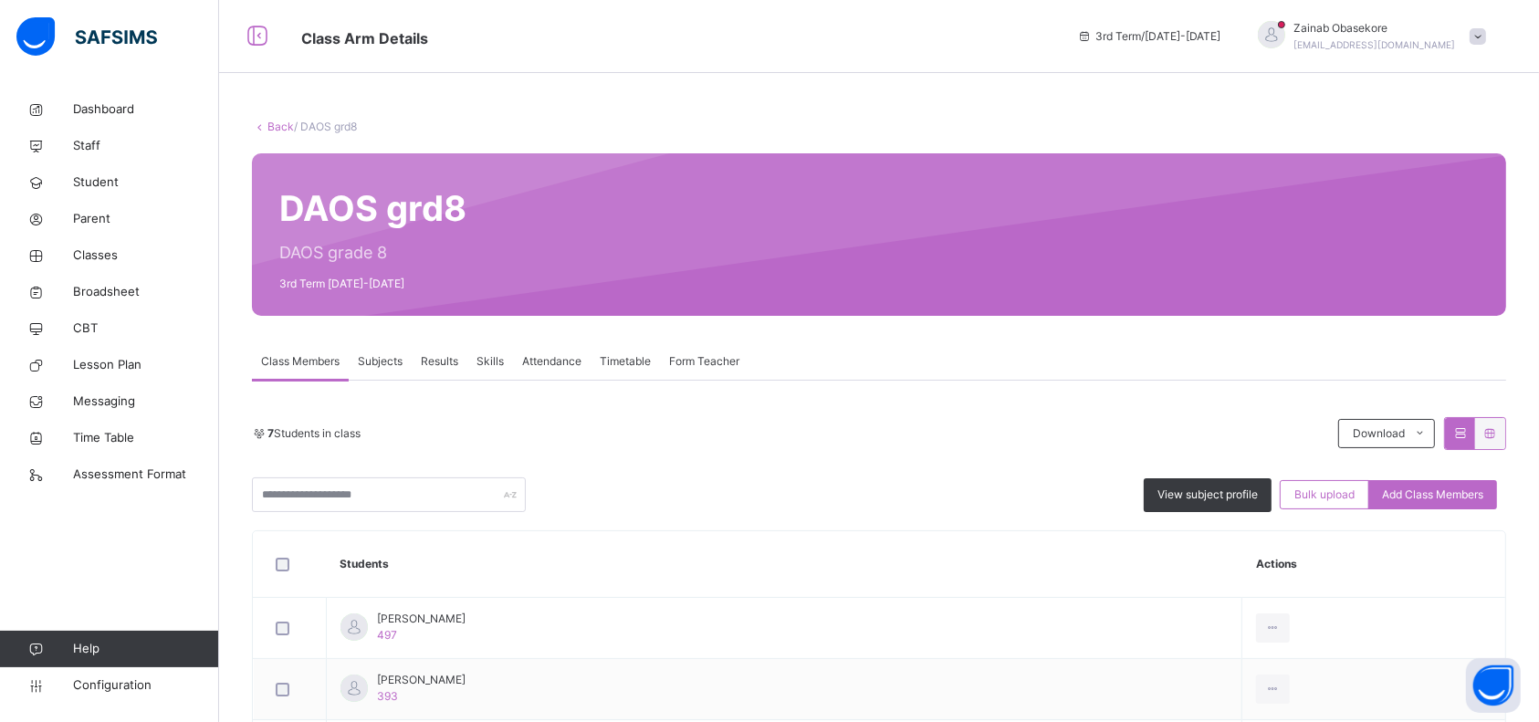
click at [444, 349] on div "Results" at bounding box center [440, 361] width 56 height 37
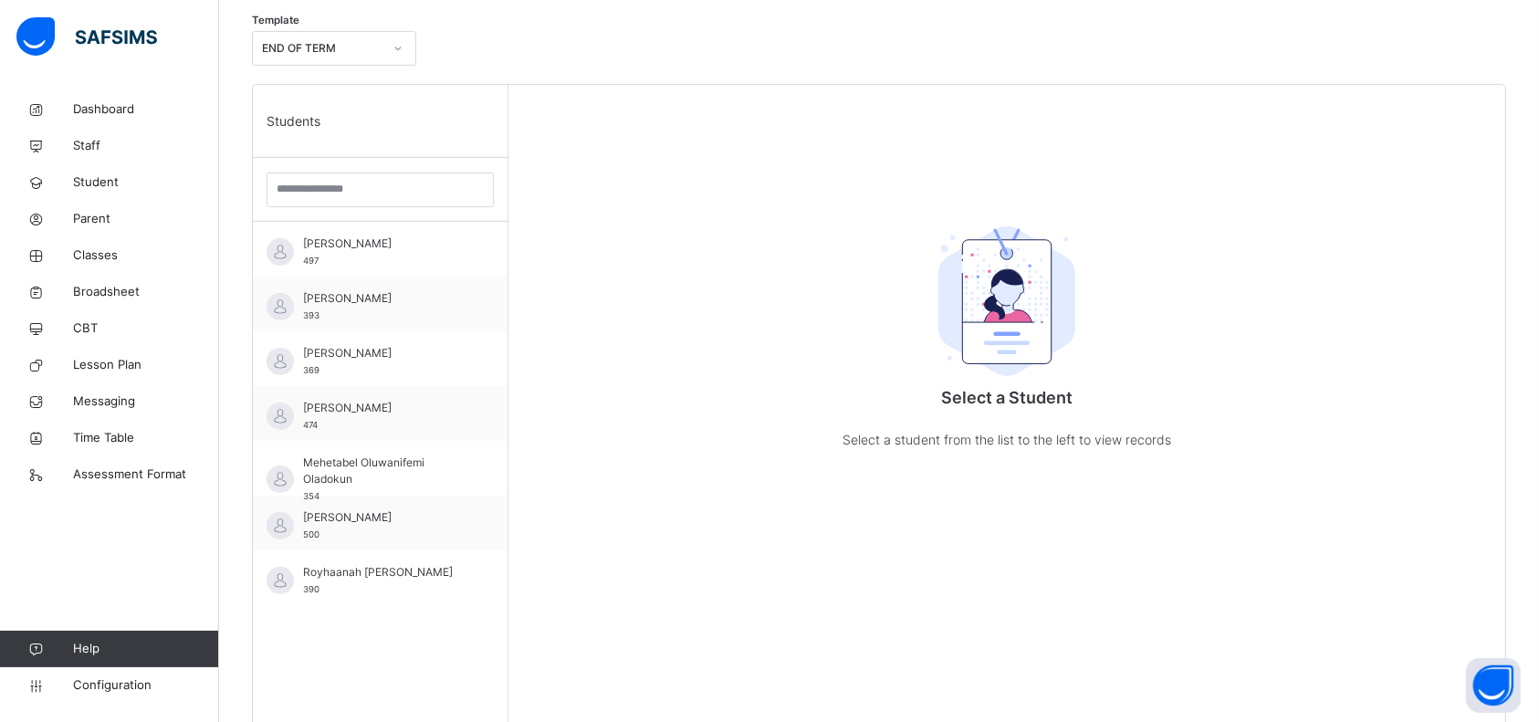
scroll to position [468, 0]
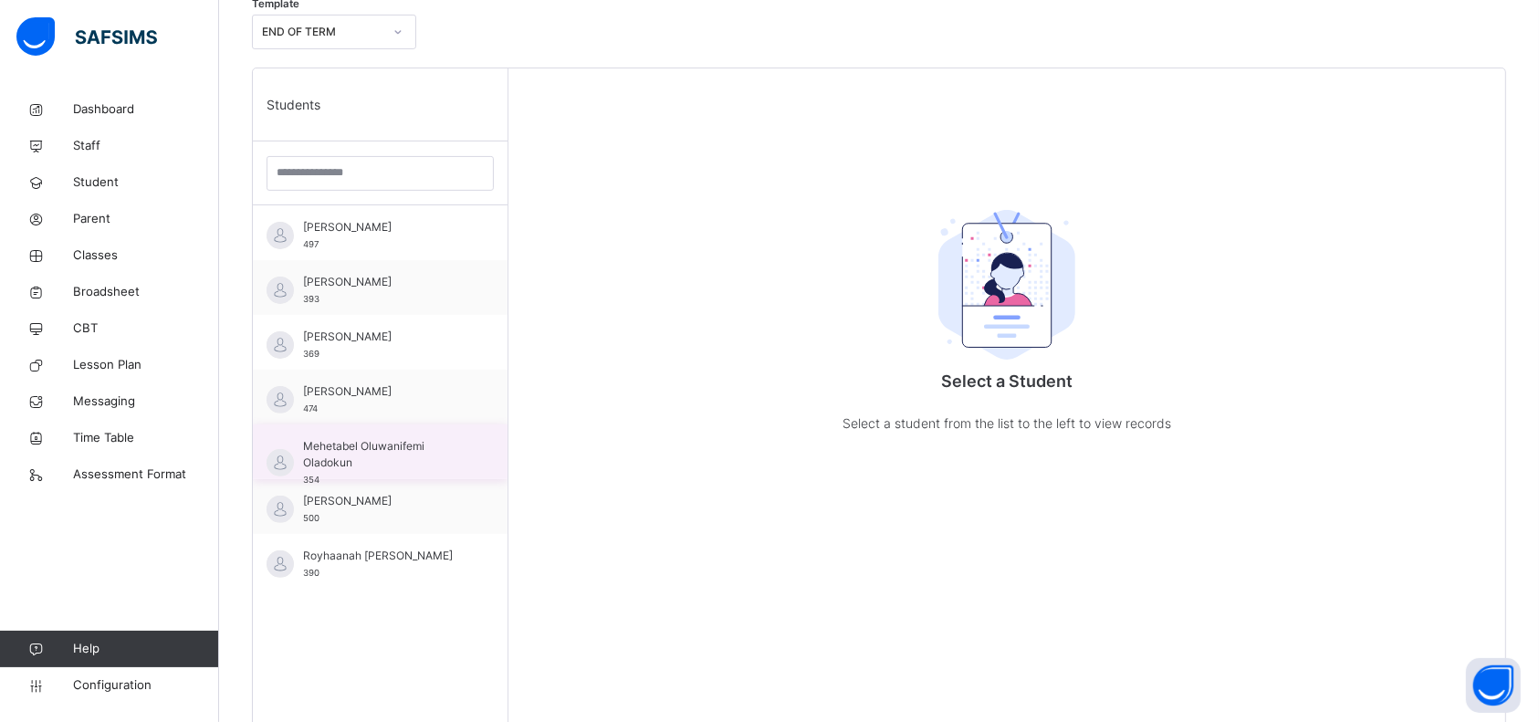
click at [432, 455] on span "Mehetabel Oluwanifemi Oladokun" at bounding box center [384, 454] width 163 height 33
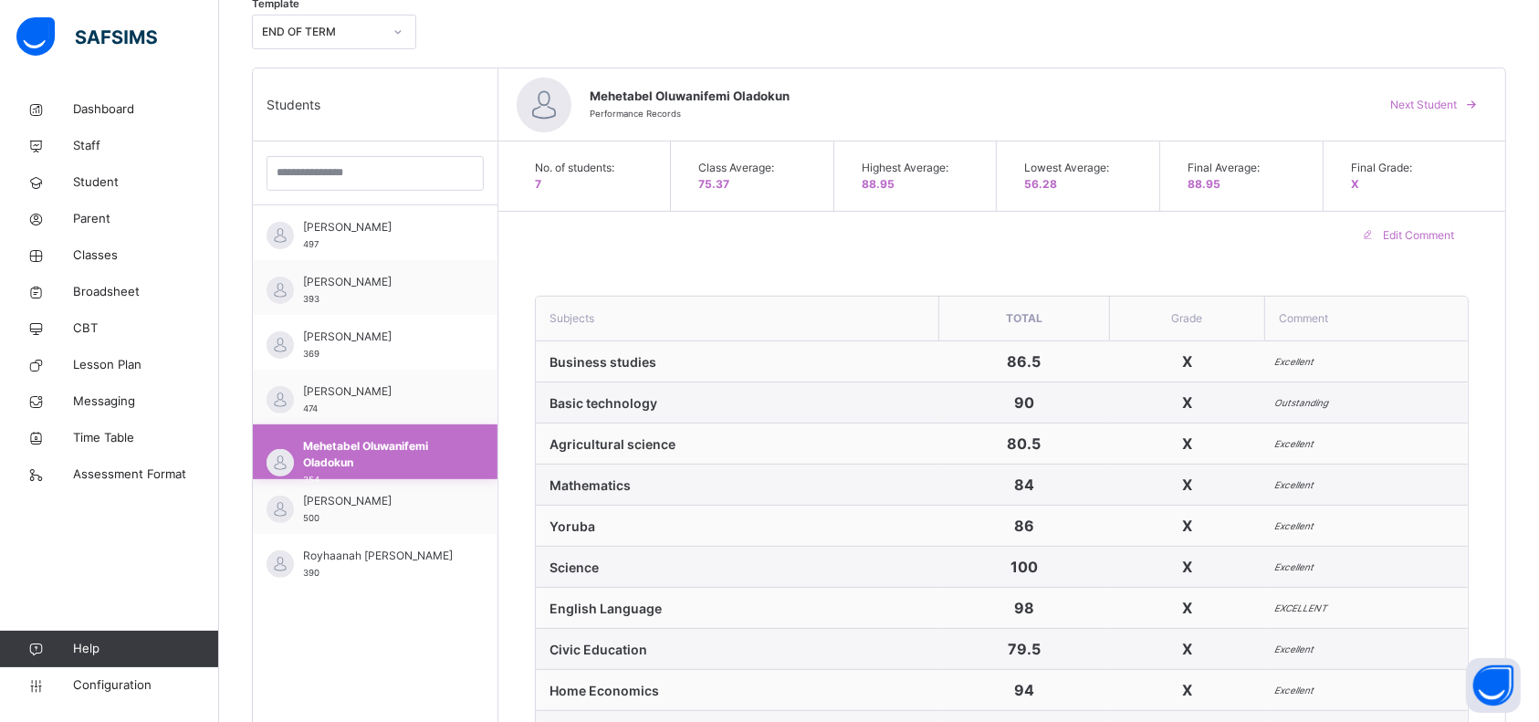
type textarea "**********"
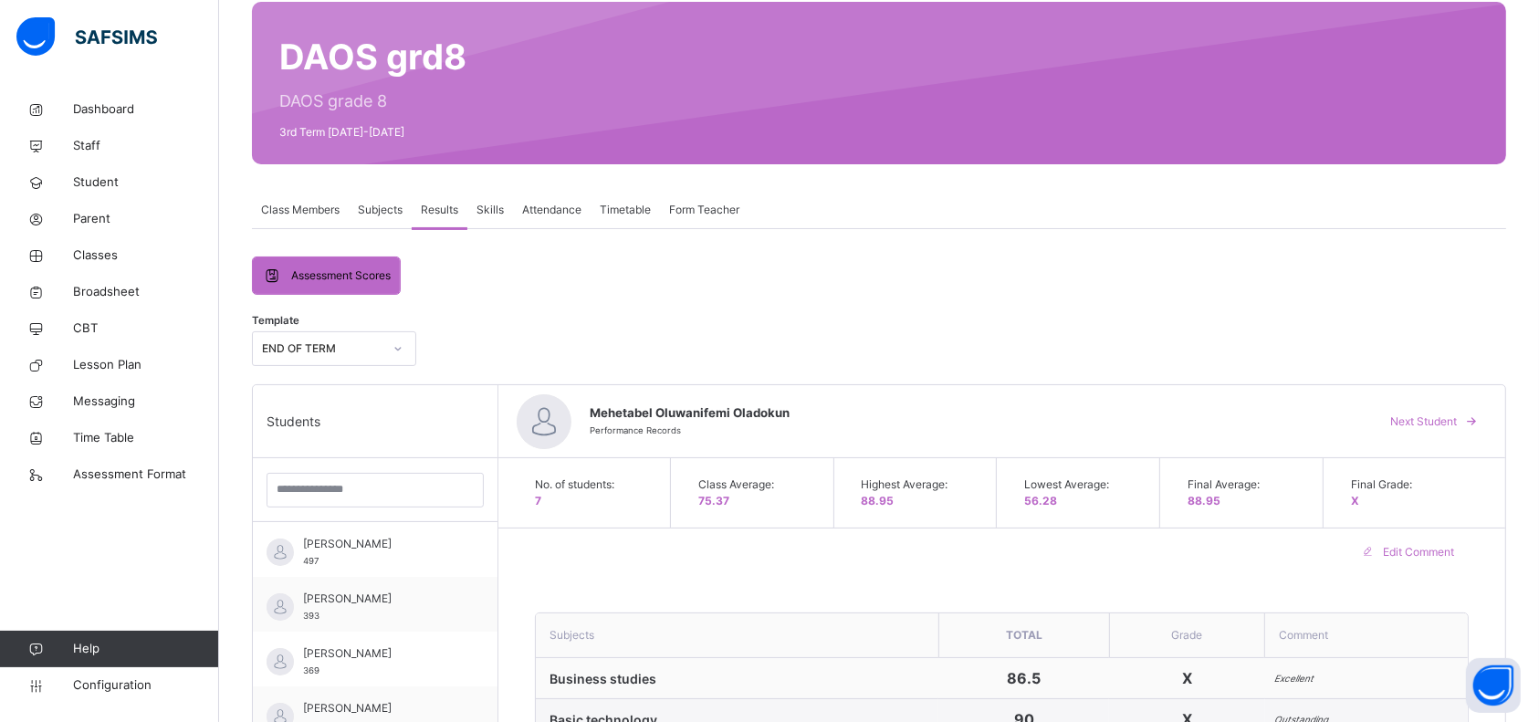
scroll to position [147, 0]
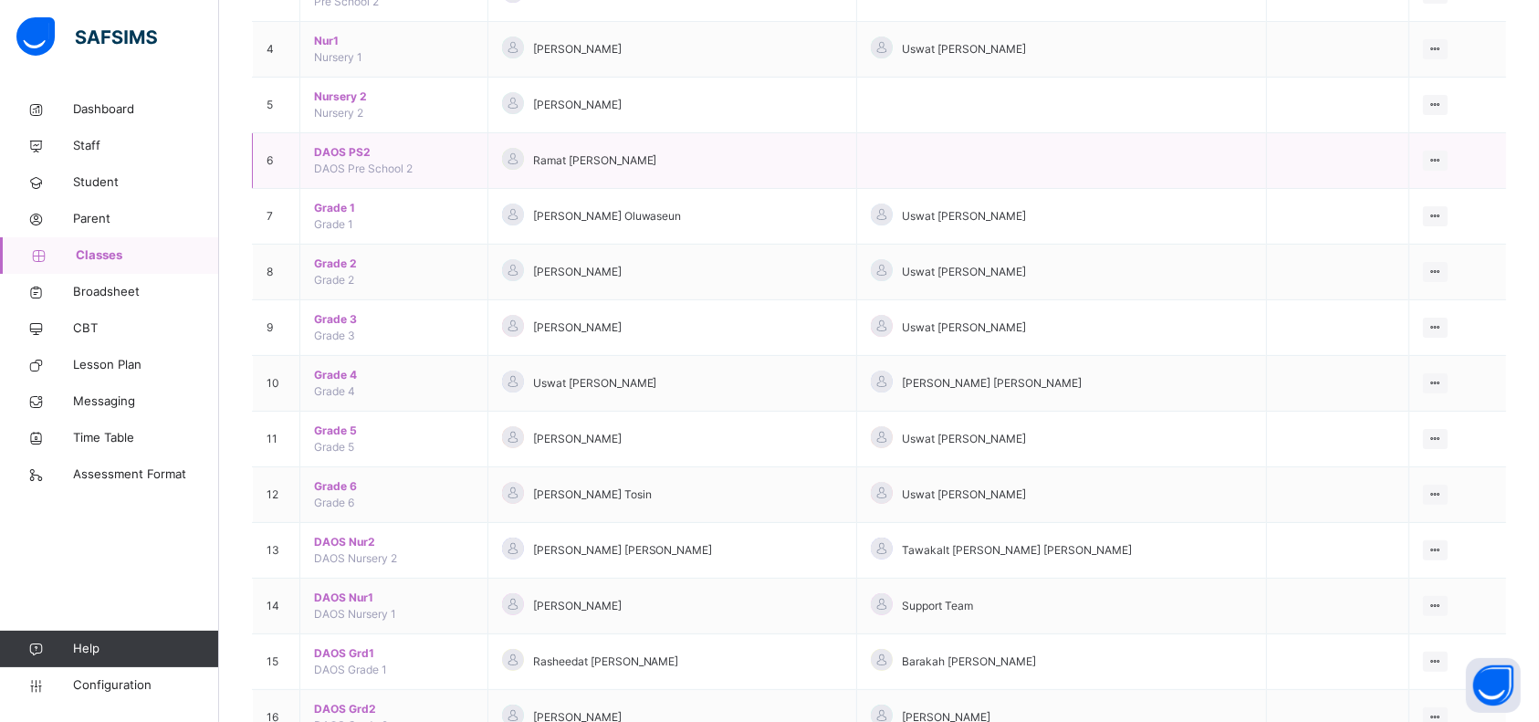
scroll to position [358, 0]
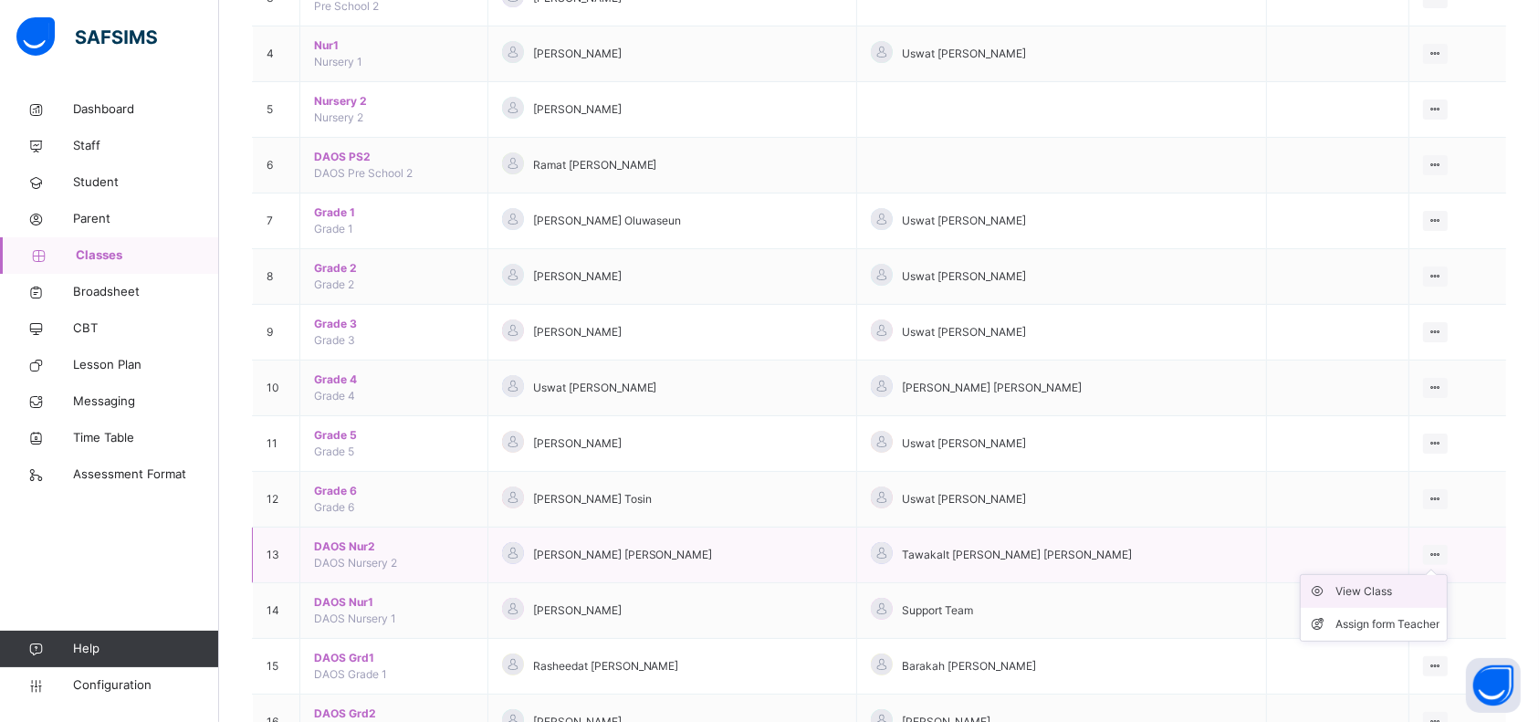
click at [1391, 588] on div "View Class" at bounding box center [1388, 591] width 104 height 18
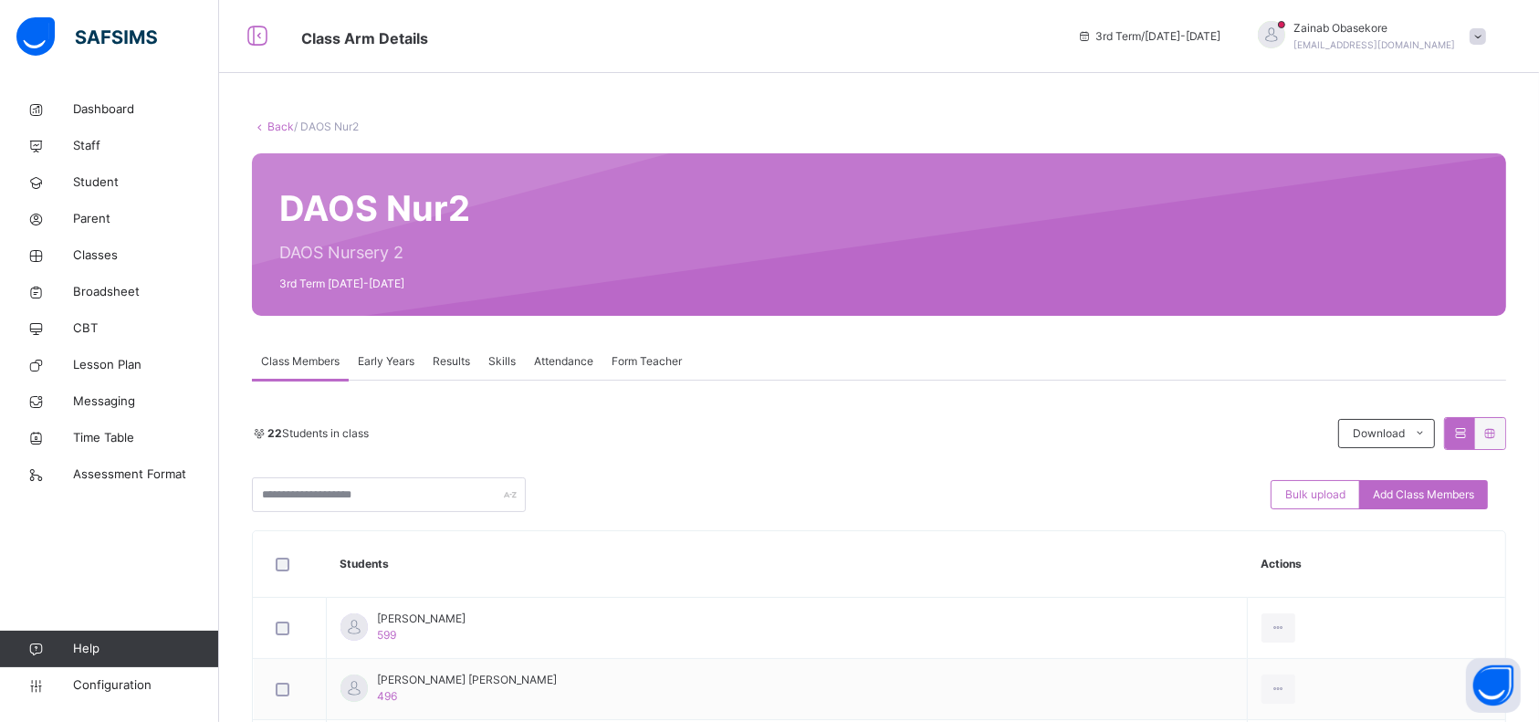
click at [469, 357] on span "Results" at bounding box center [451, 361] width 37 height 16
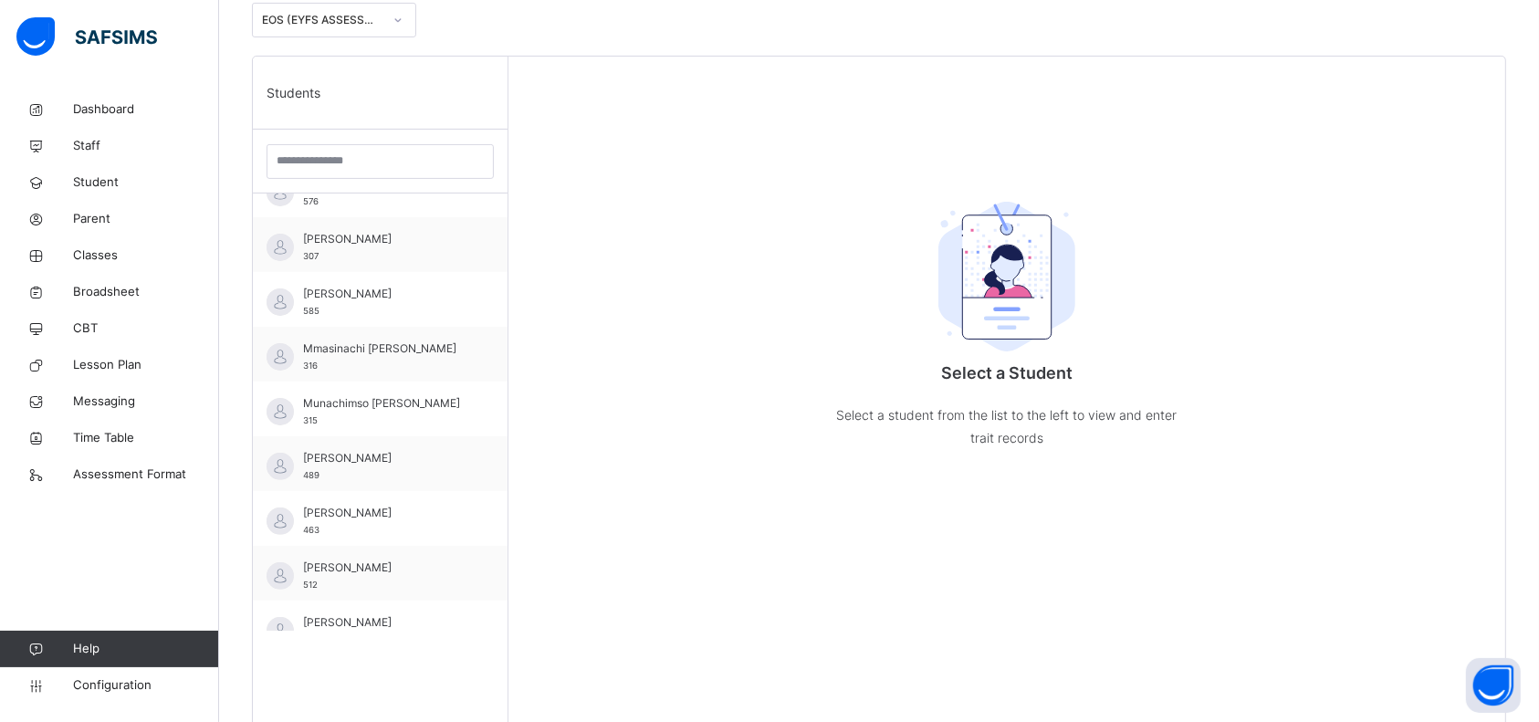
scroll to position [693, 0]
click at [386, 432] on div "[PERSON_NAME] 489" at bounding box center [380, 459] width 255 height 55
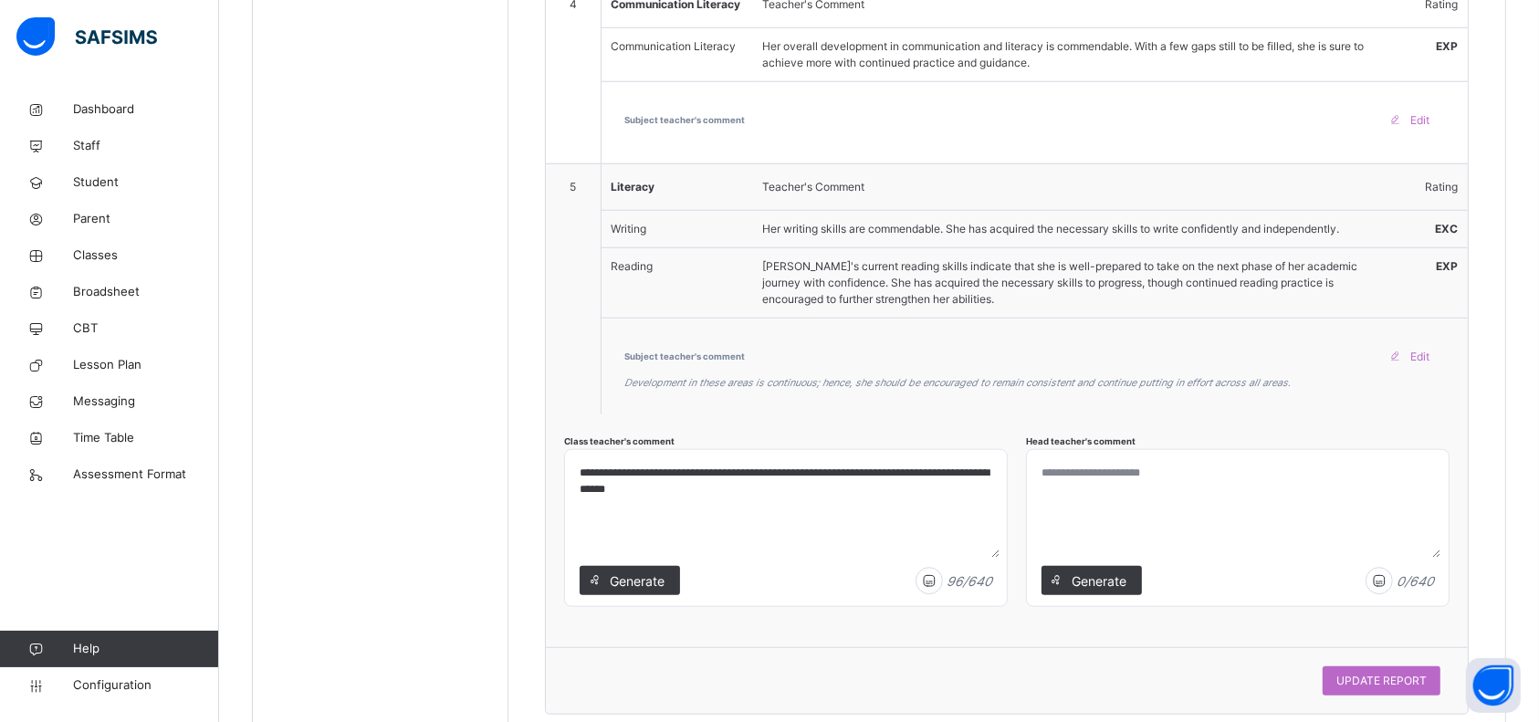
scroll to position [1551, 0]
